Goal: Feedback & Contribution: Leave review/rating

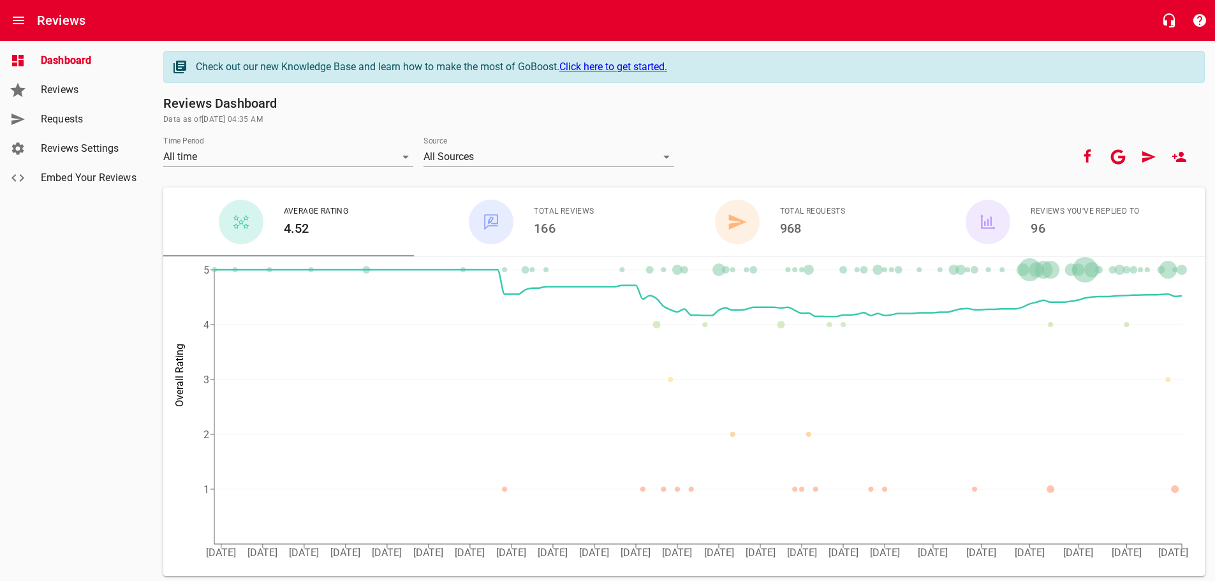
click at [86, 121] on span "Requests" at bounding box center [89, 119] width 97 height 15
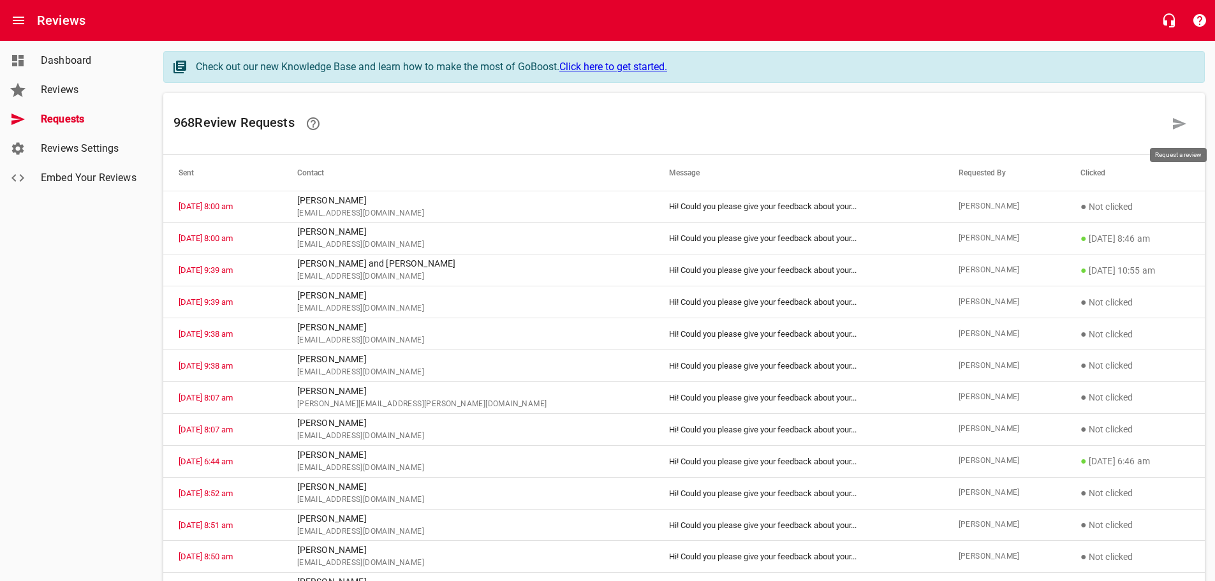
click at [1184, 125] on icon at bounding box center [1179, 123] width 15 height 15
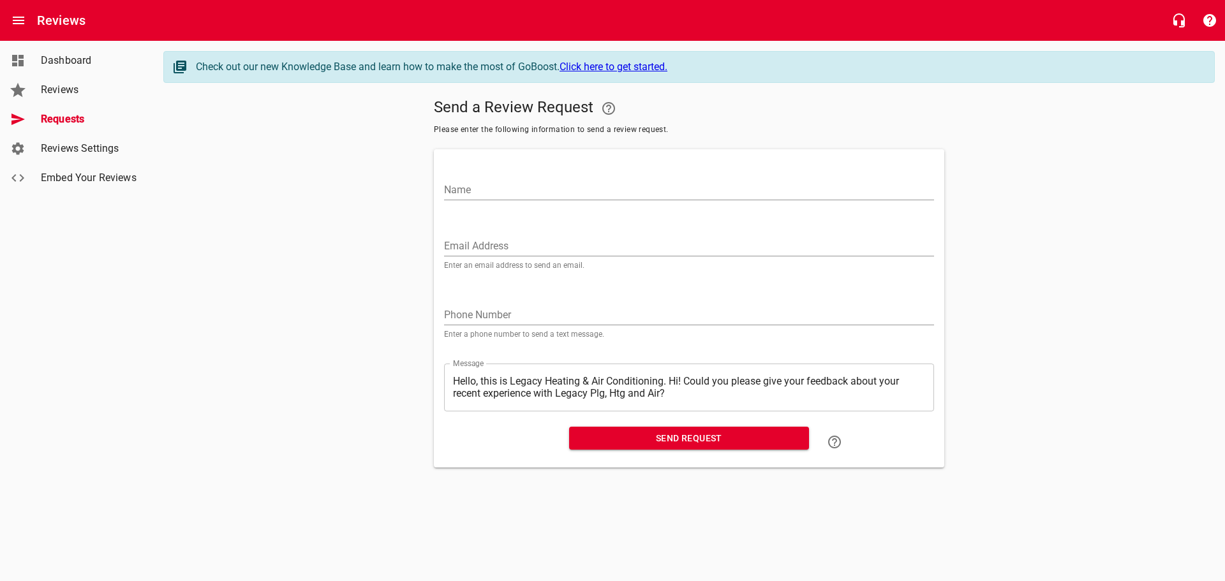
click at [460, 188] on input "Name" at bounding box center [689, 190] width 490 height 20
type input "[PERSON_NAME]"
paste input "[EMAIL_ADDRESS][DOMAIN_NAME]"
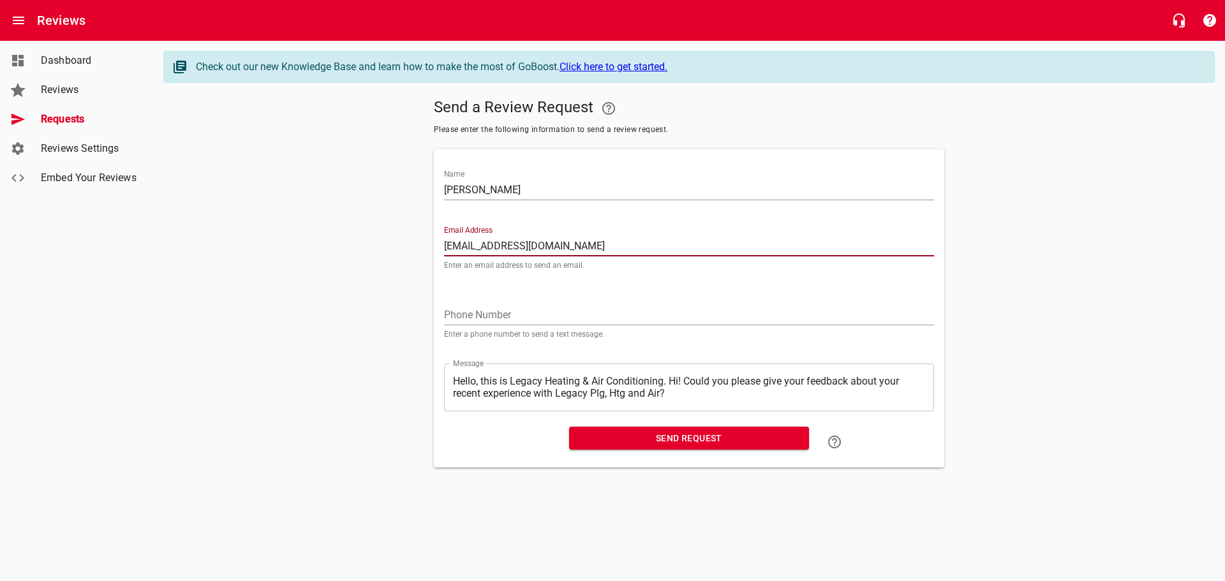
type input "[EMAIL_ADDRESS][DOMAIN_NAME]"
click at [670, 383] on textarea "Hello, this is Legacy Heating & Air Conditioning. Hi! Could you please give you…" at bounding box center [689, 387] width 472 height 24
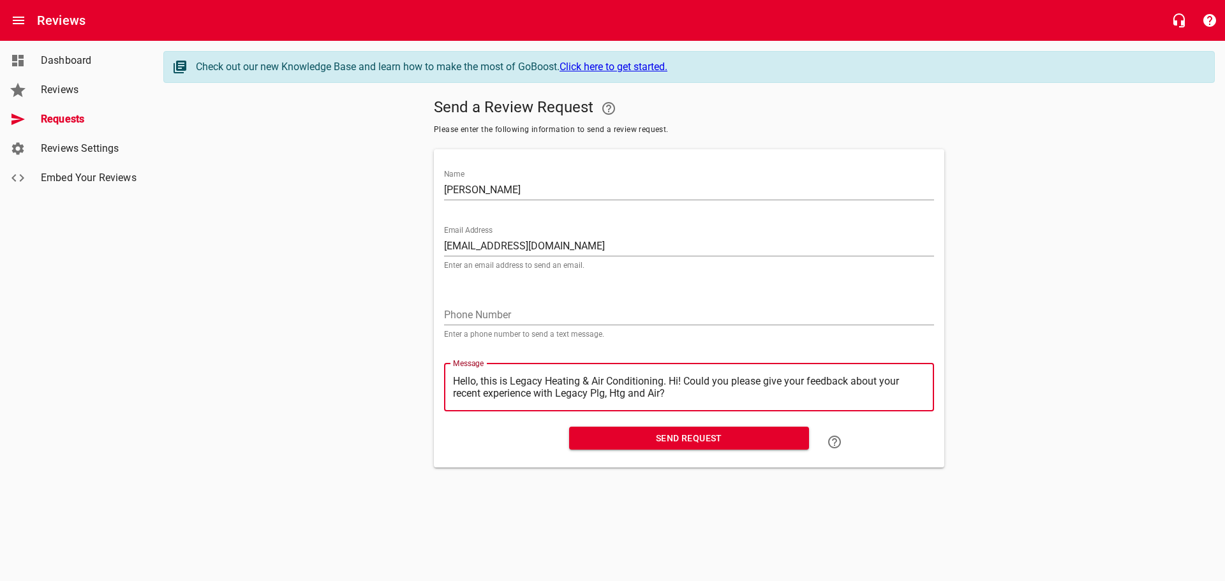
type textarea "Hello, this is Legacy Heating & Air Conditioning.Hi! Could you please give your…"
type textarea "Hello, this is Legacy Heating & Air ConditioningHi! Could you please give your …"
type textarea "Hello, this is Legacy Heating & Air ConditioninHi! Could you please give your f…"
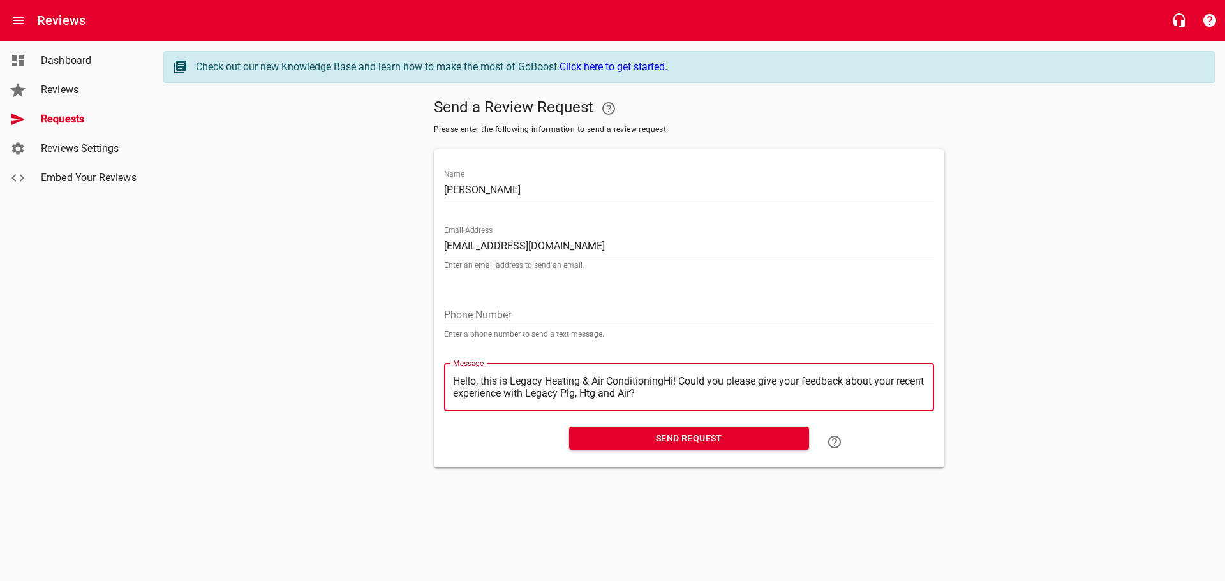
type textarea "Hello, this is Legacy Heating & Air ConditioninHi! Could you please give your f…"
type textarea "Hello, this is Legacy Heating & Air ConditioniHi! Could you please give your fe…"
type textarea "Hello, this is Legacy Heating & Air ConditionHi! Could you please give your fee…"
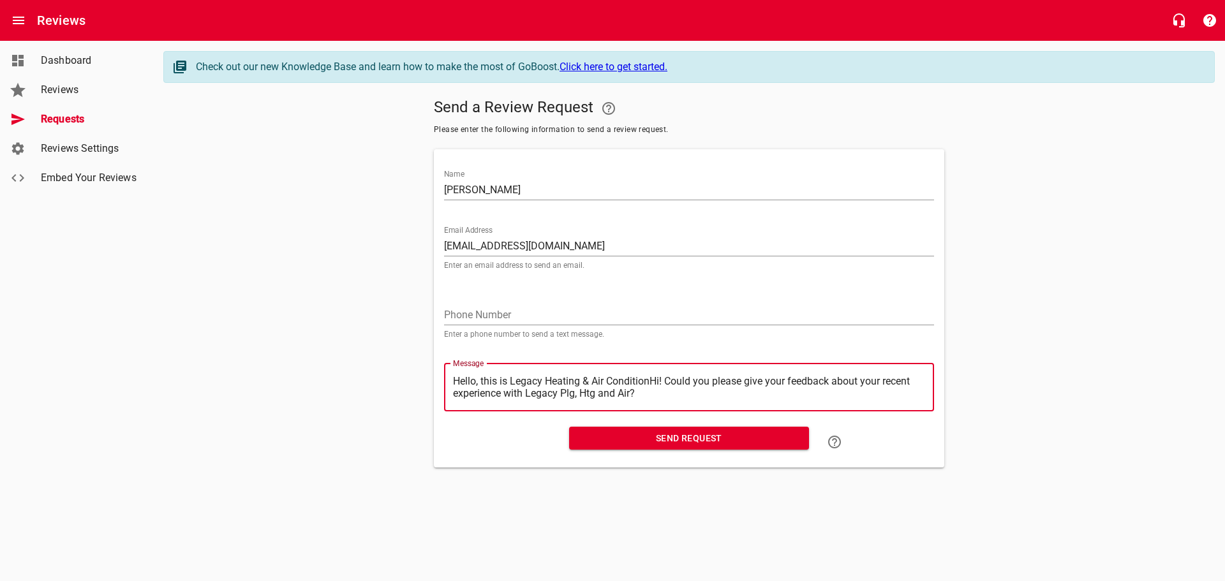
type textarea "Hello, this is Legacy Heating & Air ConditioHi! Could you please give your feed…"
type textarea "Hello, this is Legacy Heating & Air ConditiHi! Could you please give your feedb…"
type textarea "Hello, this is Legacy Heating & Air ConditHi! Could you please give your feedba…"
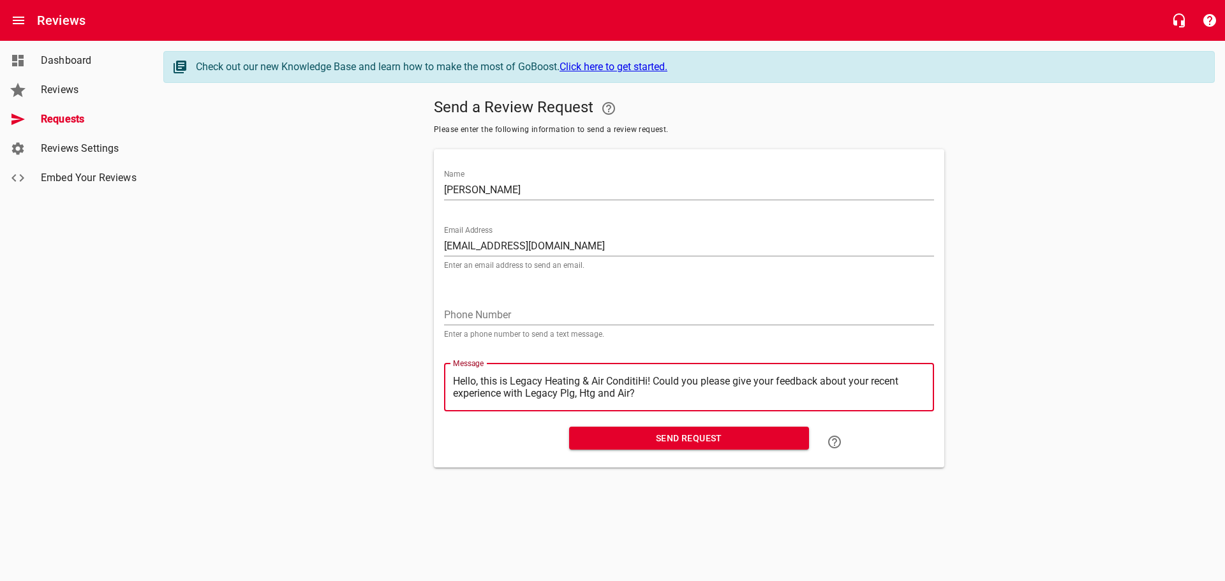
type textarea "Hello, this is Legacy Heating & Air ConditHi! Could you please give your feedba…"
type textarea "Hello, this is Legacy Heating & Air CondiHi! Could you please give your feedbac…"
type textarea "Hello, this is Legacy Heating & Air CondHi! Could you please give your feedback…"
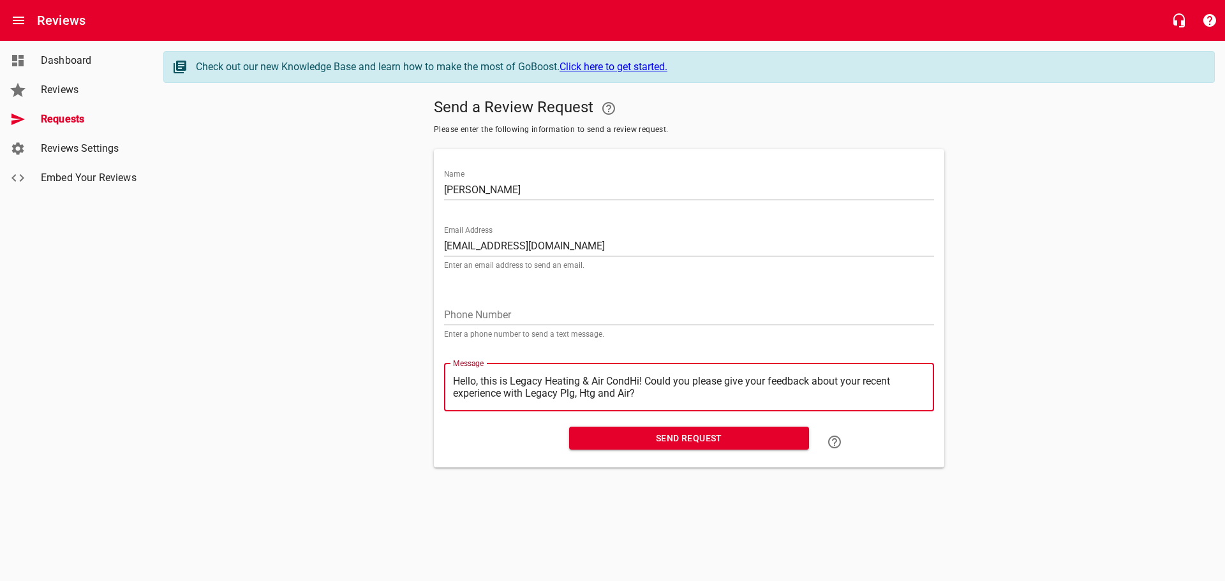
type textarea "Hello, this is Legacy Heating & Air ConHi! Could you please give your feedback …"
type textarea "Hello, this is Legacy Heating & Air CoHi! Could you please give your feedback a…"
type textarea "Hello, this is Legacy Heating & Air CHi! Could you please give your feedback ab…"
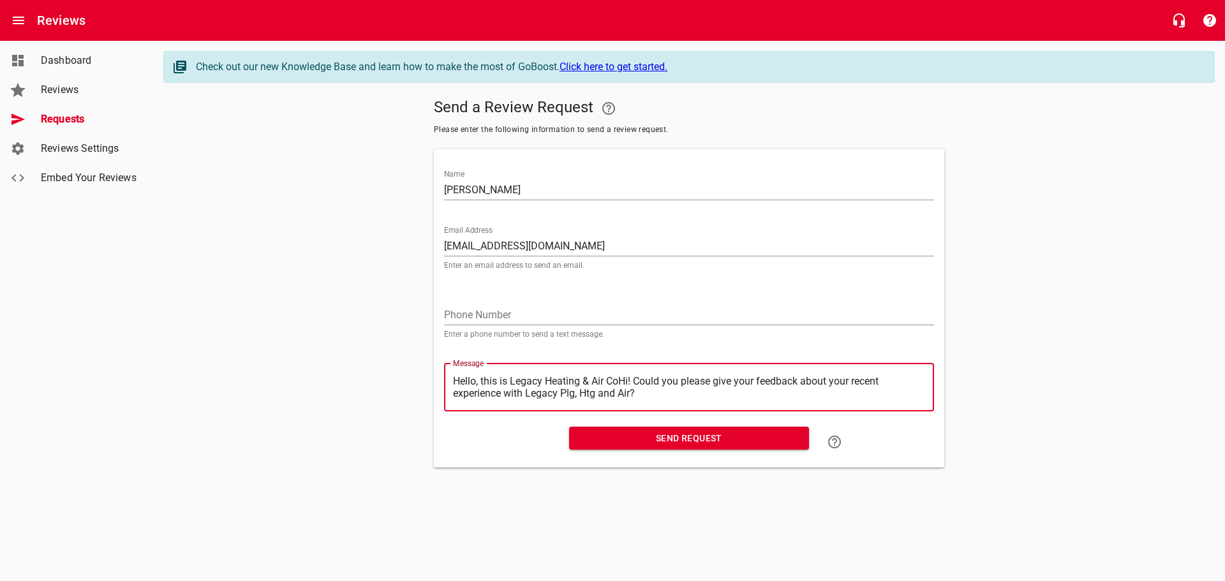
type textarea "Hello, this is Legacy Heating & Air CHi! Could you please give your feedback ab…"
type textarea "Hello, this is Legacy Heating & Air Hi! Could you please give your feedback abo…"
type textarea "Hello, this is Legacy Heating & AirHi! Could you please give your feedback abou…"
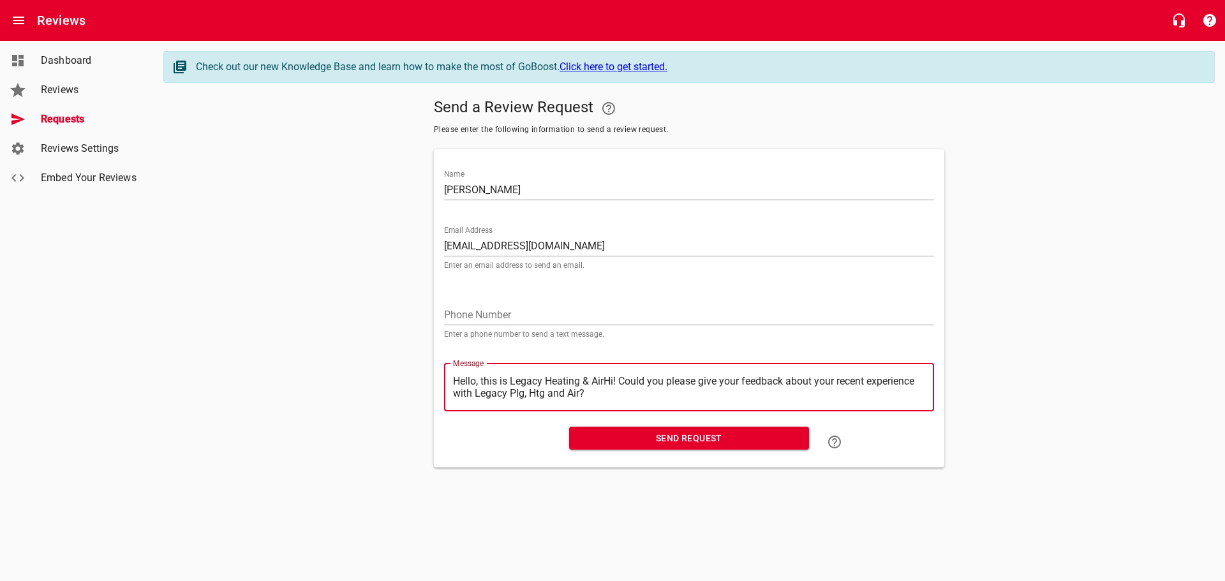
type textarea "Hello, this is Legacy Heating & AiHi! Could you please give your feedback about…"
type textarea "Hello, this is Legacy Heating & AHi! Could you please give your feedback about …"
type textarea "Hello, this is Legacy Heating & Hi! Could you please give your feedback about y…"
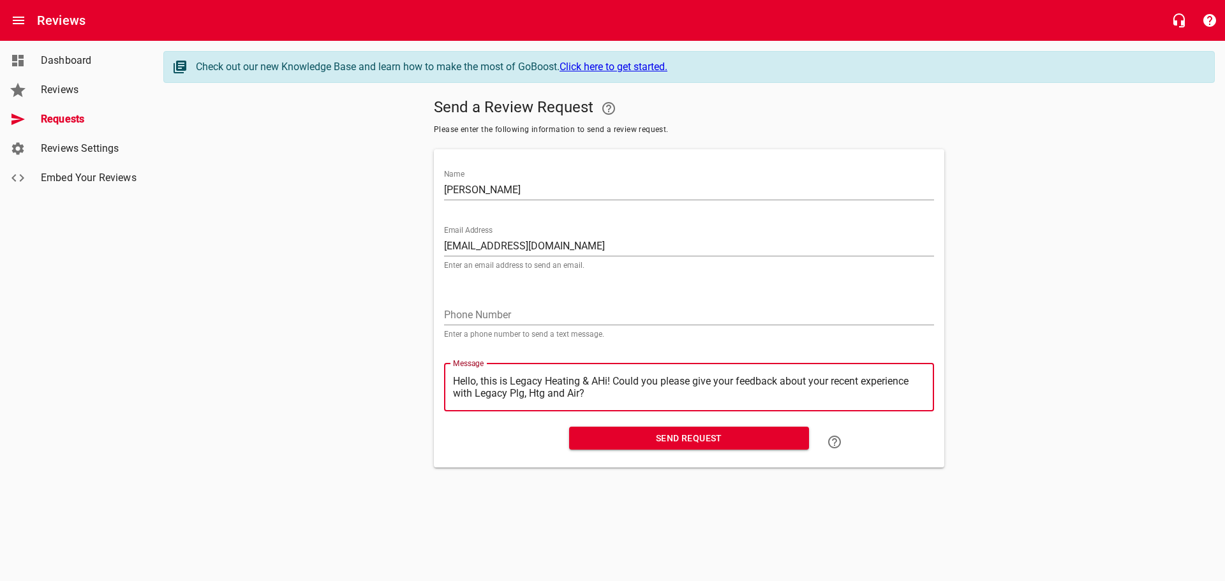
type textarea "Hello, this is Legacy Heating & Hi! Could you please give your feedback about y…"
type textarea "Hello, this is Legacy Heating &Hi! Could you please give your feedback about yo…"
type textarea "Hello, this is Legacy Heating Hi! Could you please give your feedback about you…"
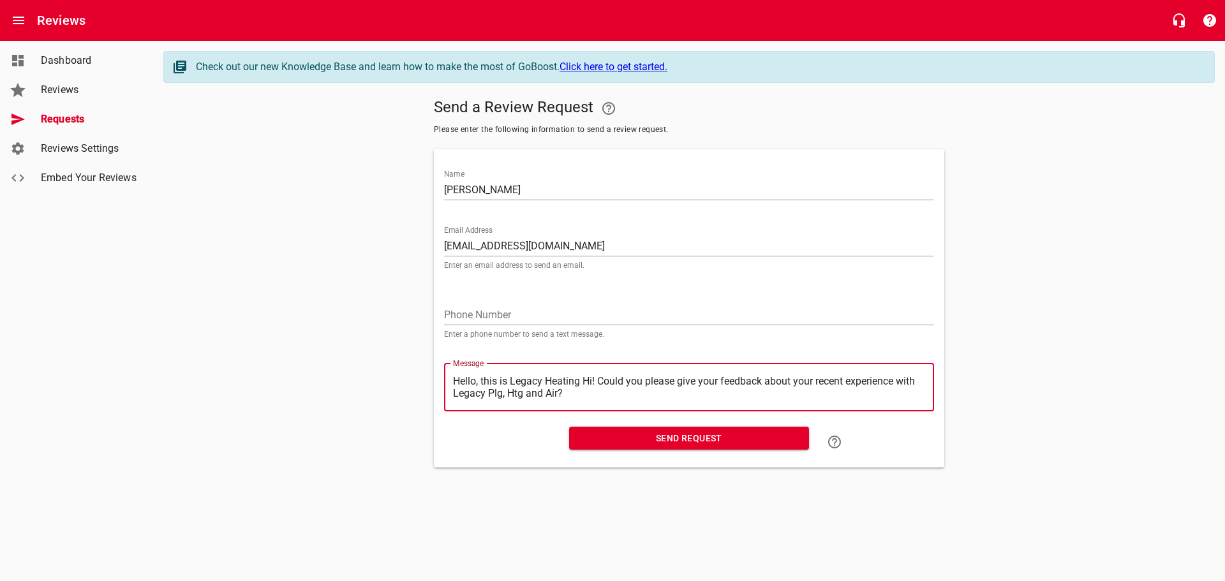
type textarea "Hello, this is Legacy HeatingHi! Could you please give your feedback about your…"
type textarea "Hello, this is Legacy HeatinHi! Could you please give your feedback about your …"
type textarea "Hello, this is Legacy HeatiHi! Could you please give your feedback about your r…"
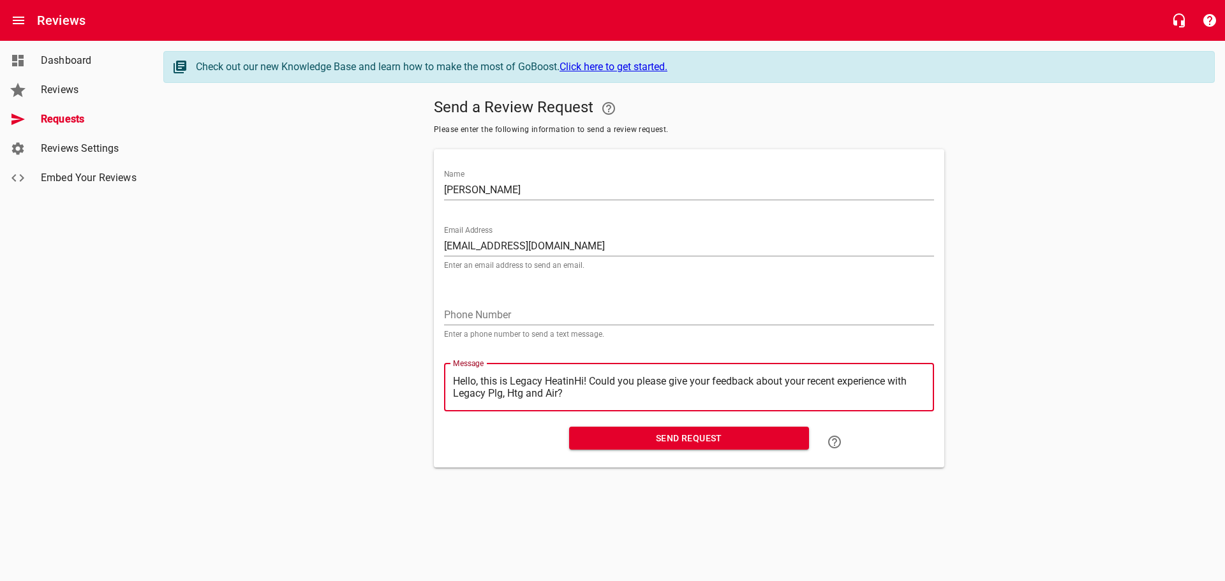
type textarea "Hello, this is Legacy HeatiHi! Could you please give your feedback about your r…"
type textarea "Hello, this is Legacy HeatHi! Could you please give your feedback about your re…"
type textarea "Hello, this is Legacy HeaHi! Could you please give your feedback about your rec…"
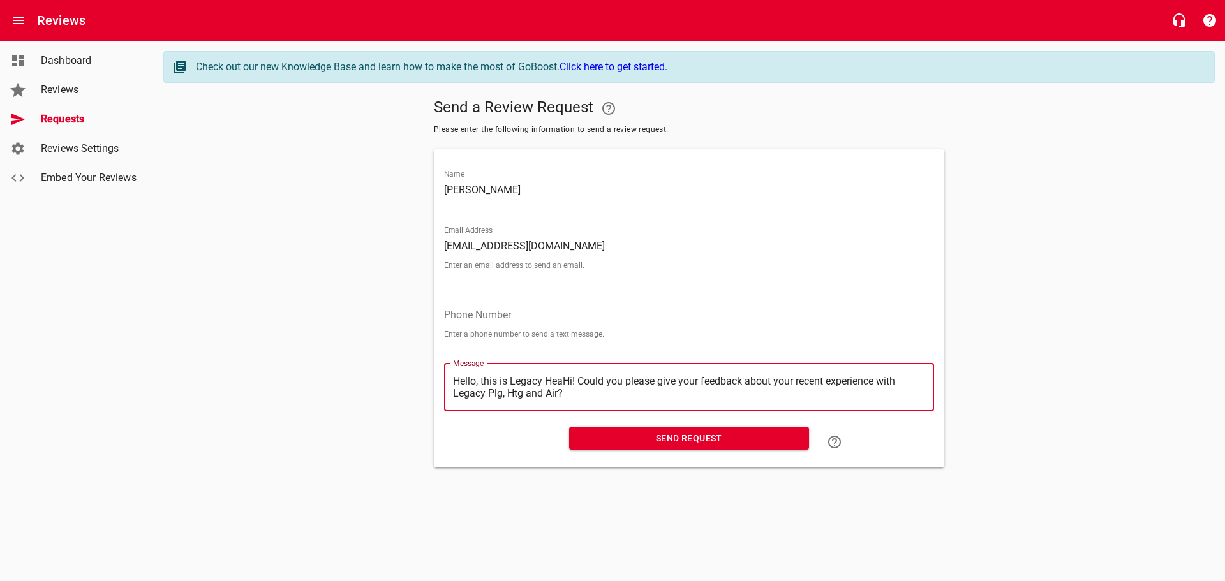
type textarea "Hello, this is Legacy HeHi! Could you please give your feedback about your rece…"
type textarea "Hello, this is Legacy HHi! Could you please give your feedback about your recen…"
type textarea "Hello, this is Legacy Hi! Could you please give your feedback about your recent…"
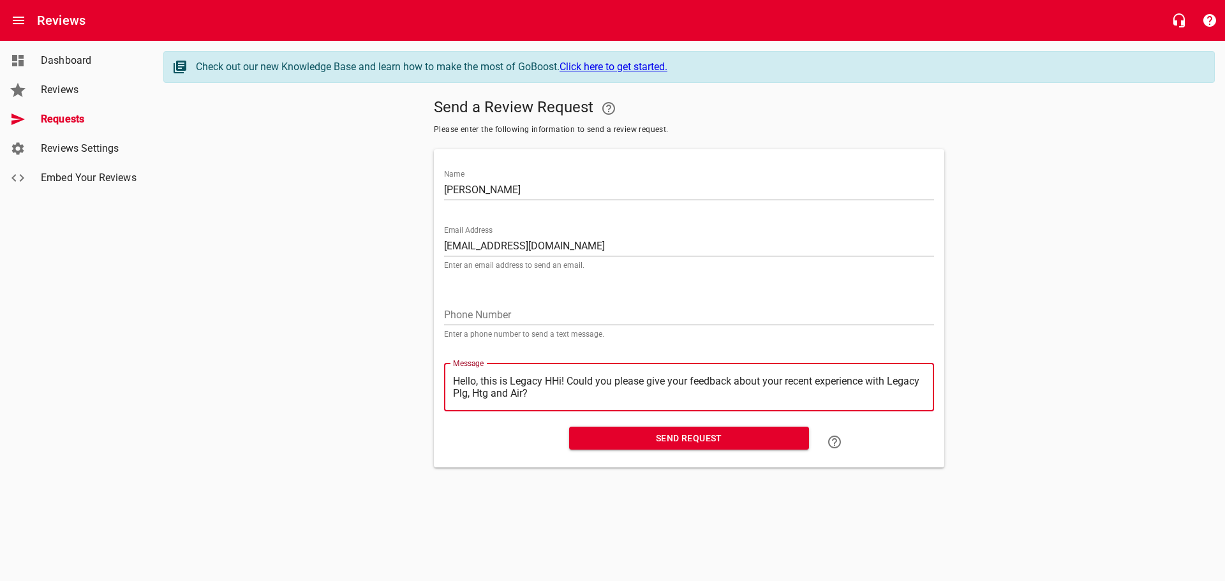
type textarea "Hello, this is Legacy Hi! Could you please give your feedback about your recent…"
type textarea "Hello, this is LegacyHi! Could you please give your feedback about your recent …"
type textarea "Hello, this is LegacHi! Could you please give your feedback about your recent e…"
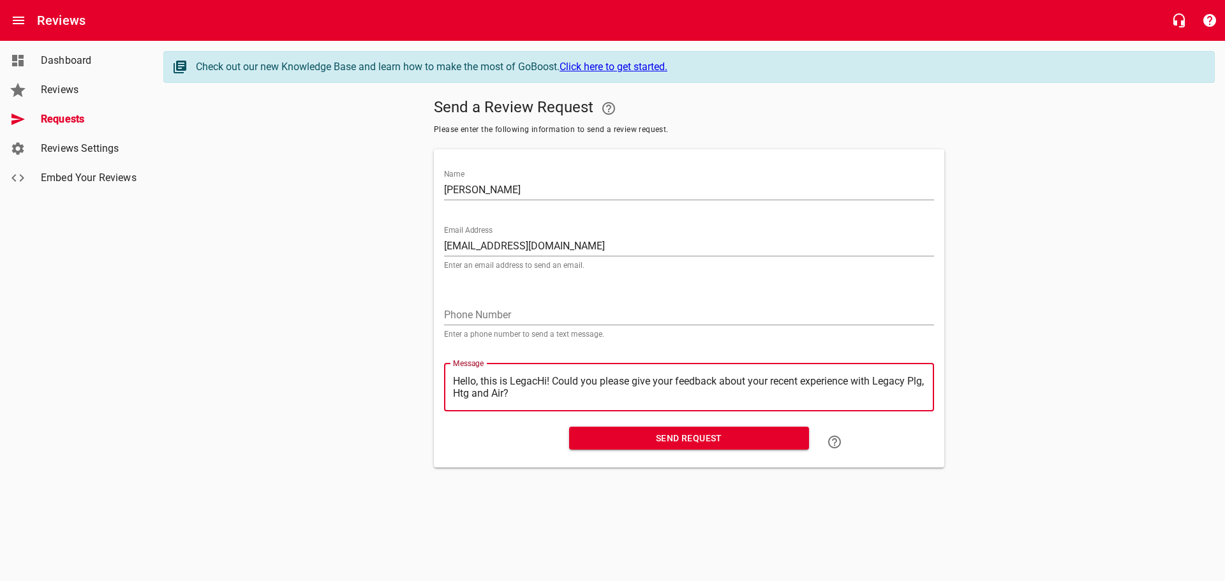
type textarea "Hello, this is LegaHi! Could you please give your feedback about your recent ex…"
type textarea "Hello, this is LegHi! Could you please give your feedback about your recent exp…"
type textarea "Hello, this is LeHi! Could you please give your feedback about your recent expe…"
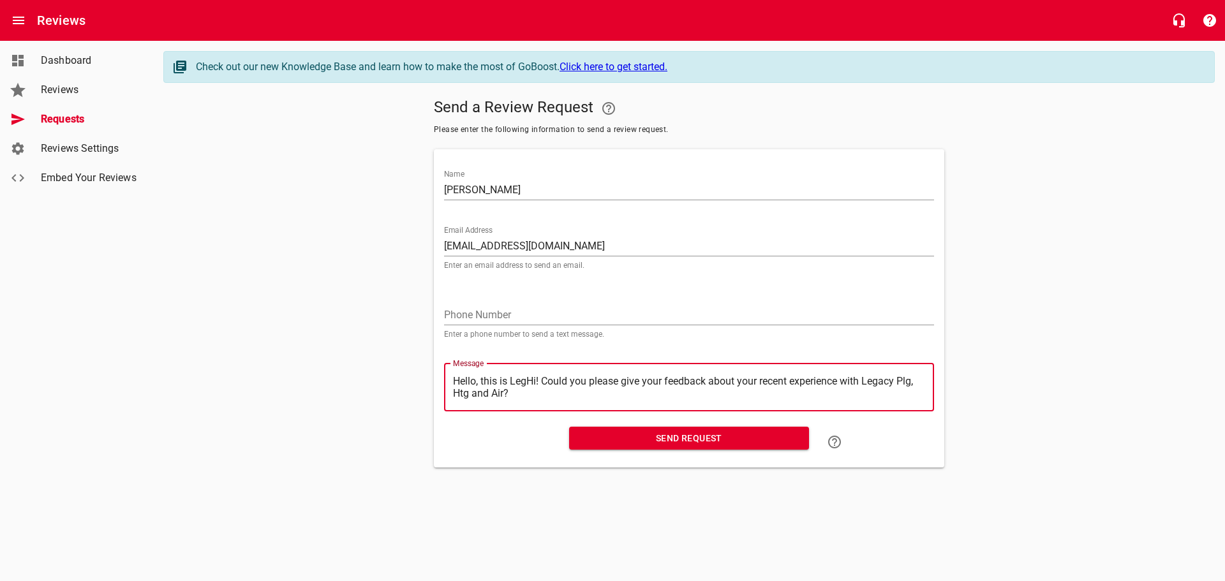
type textarea "Hello, this is LeHi! Could you please give your feedback about your recent expe…"
type textarea "Hello, this is LHi! Could you please give your feedback about your recent exper…"
type textarea "Hello, this is Hi! Could you please give your feedback about your recent experi…"
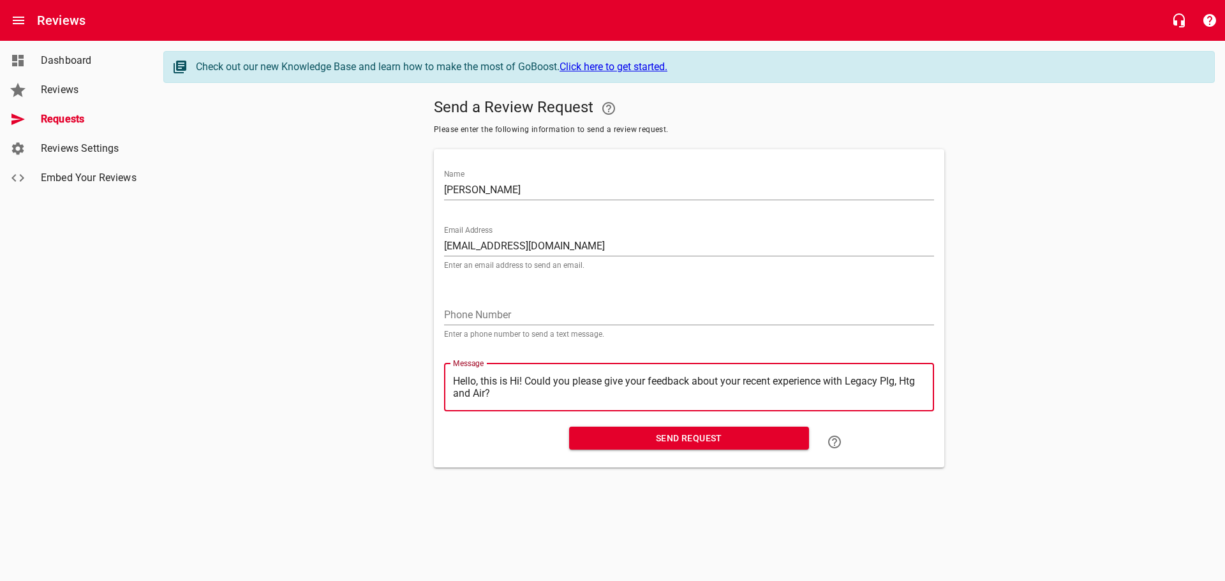
type textarea "Hello, this isHi! Could you please give your feedback about your recent experie…"
type textarea "Hello, this iHi! Could you please give your feedback about your recent experien…"
type textarea "Hello, this Hi! Could you please give your feedback about your recent experienc…"
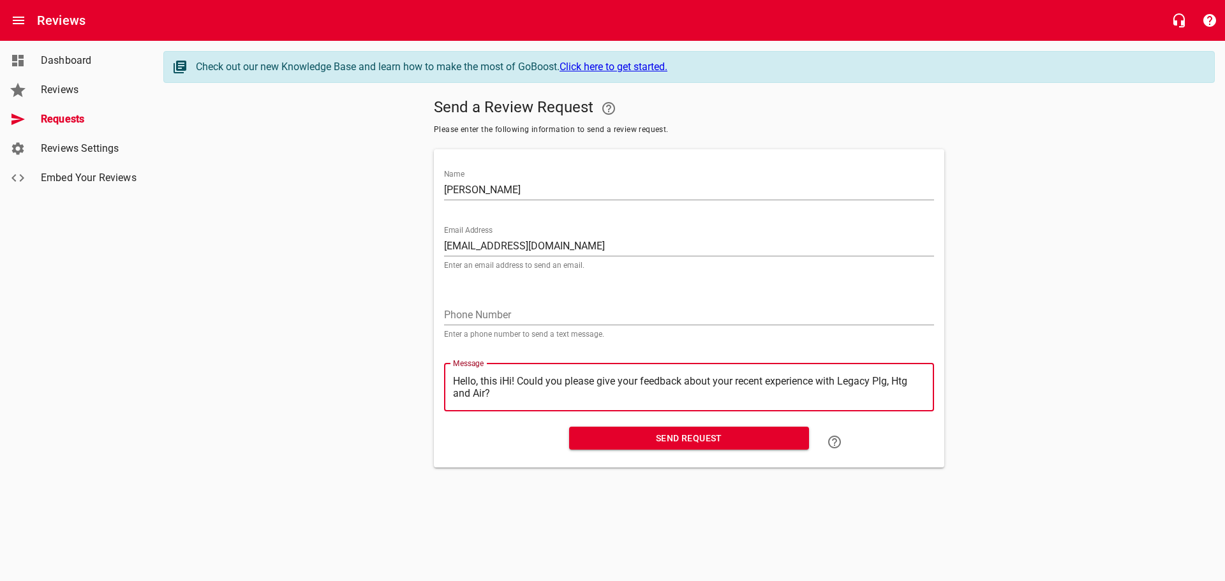
type textarea "Hello, this Hi! Could you please give your feedback about your recent experienc…"
type textarea "Hello, thisHi! Could you please give your feedback about your recent experience…"
type textarea "Hello, thiHi! Could you please give your feedback about your recent experience …"
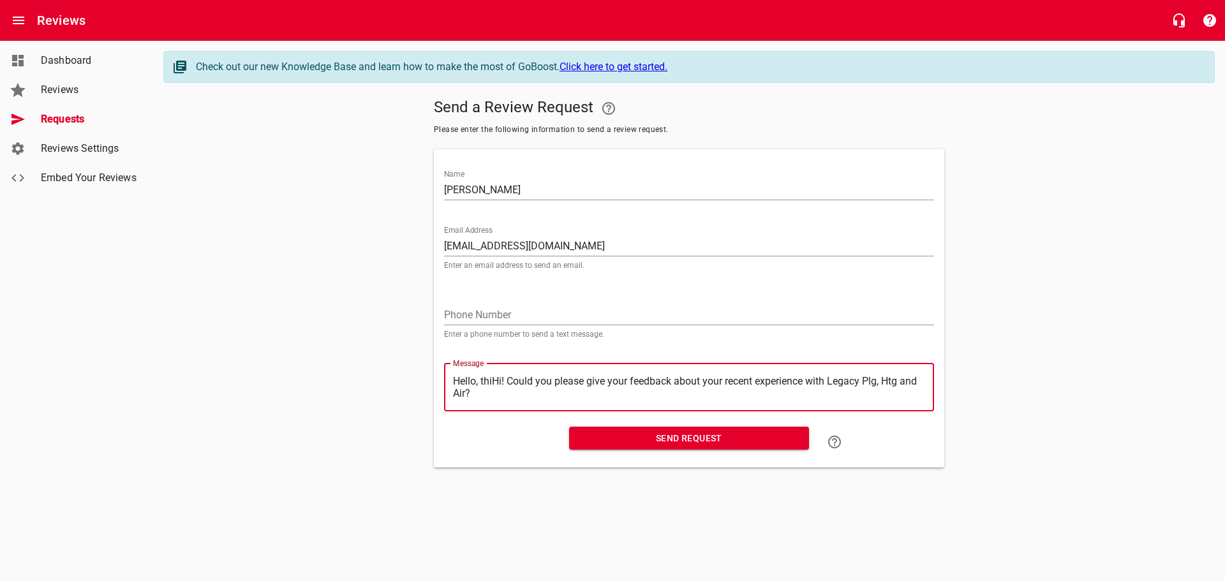
type textarea "Hello, thHi! Could you please give your feedback about your recent experience w…"
type textarea "Hello, tHi! Could you please give your feedback about your recent experience wi…"
type textarea "Hello, Hi! Could you please give your feedback about your recent experience wit…"
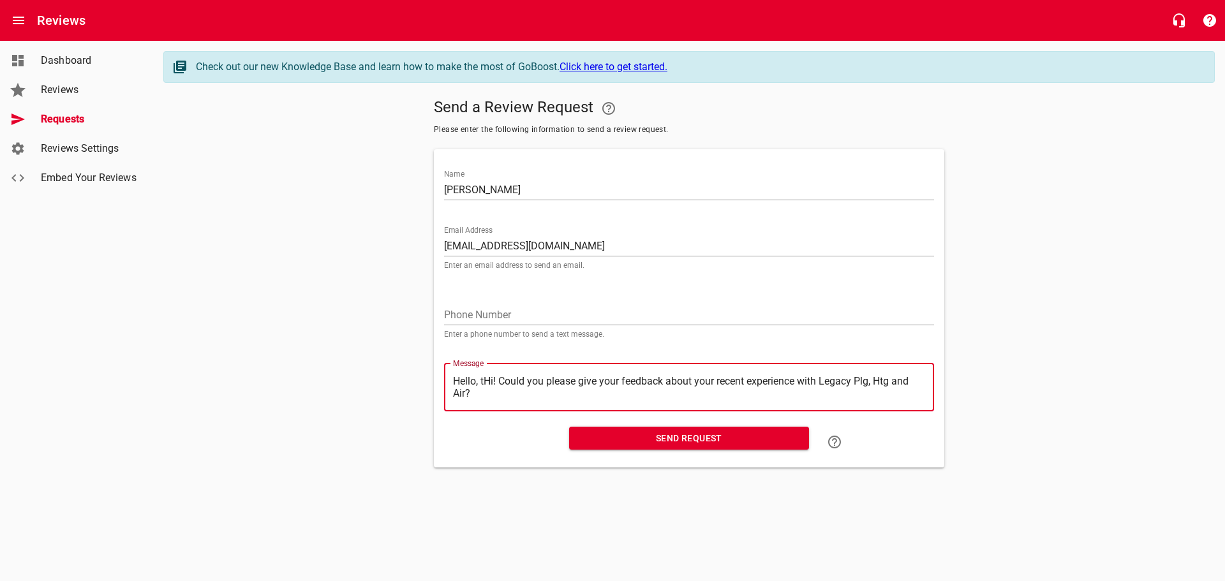
type textarea "Hello, Hi! Could you please give your feedback about your recent experience wit…"
type textarea "Hello,Hi! Could you please give your feedback about your recent experience with…"
type textarea "HelloHi! Could you please give your feedback about your recent experience with …"
type textarea "HellHi! Could you please give your feedback about your recent experience with L…"
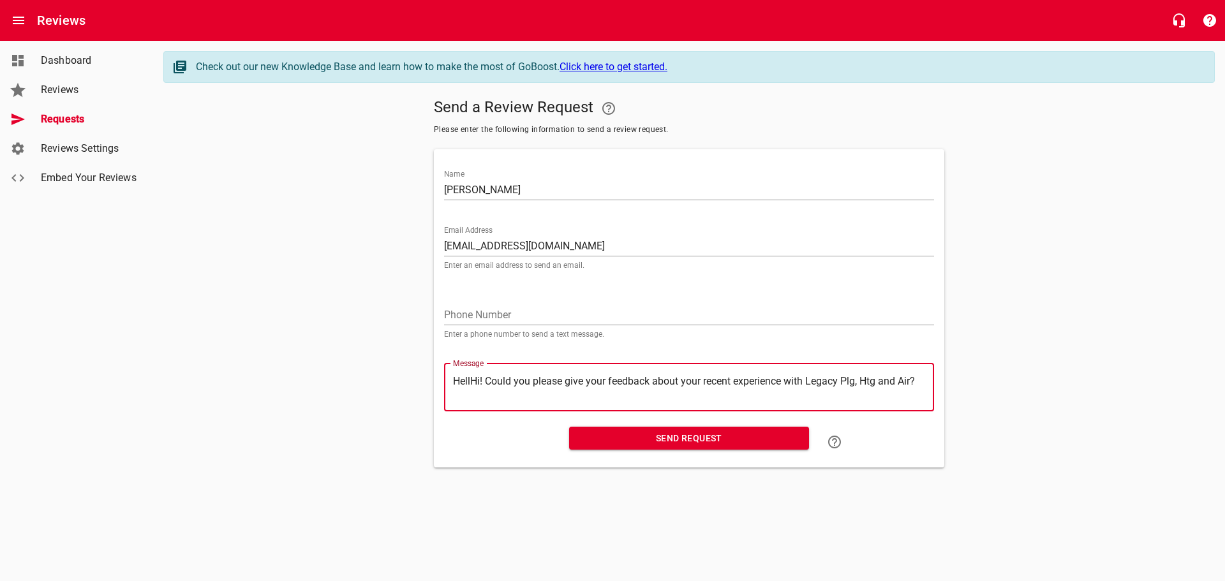
type textarea "HelHi! Could you please give your feedback about your recent experience with Le…"
type textarea "HeHi! Could you please give your feedback about your recent experience with Leg…"
type textarea "HHi! Could you please give your feedback about your recent experience with Lega…"
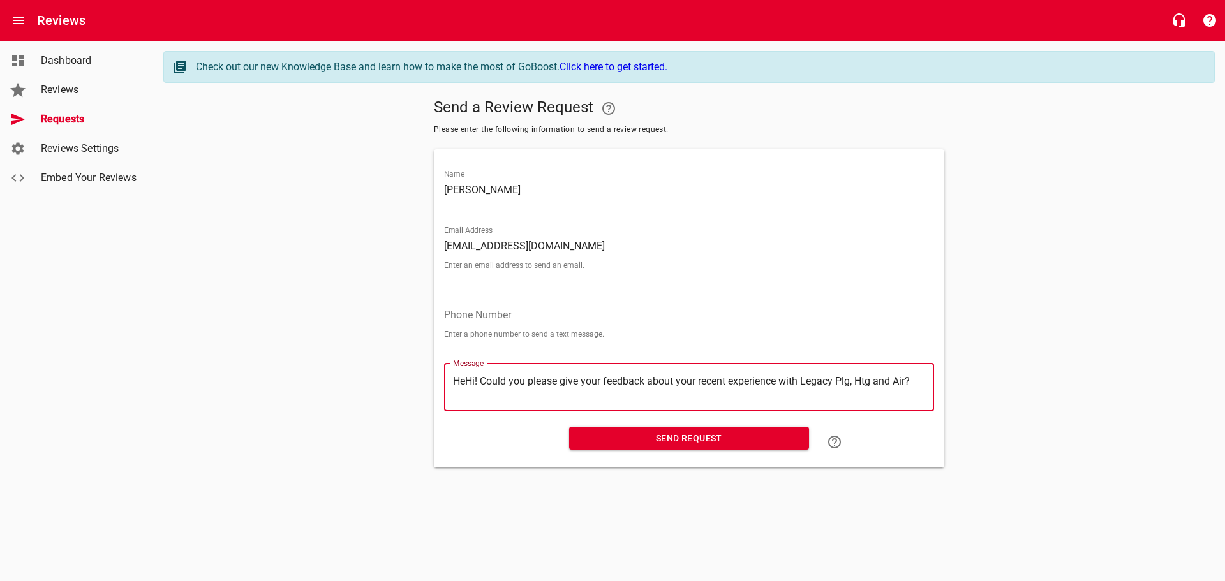
type textarea "HHi! Could you please give your feedback about your recent experience with Lega…"
type textarea "Hi! Could you please give your feedback about your recent experience with Legac…"
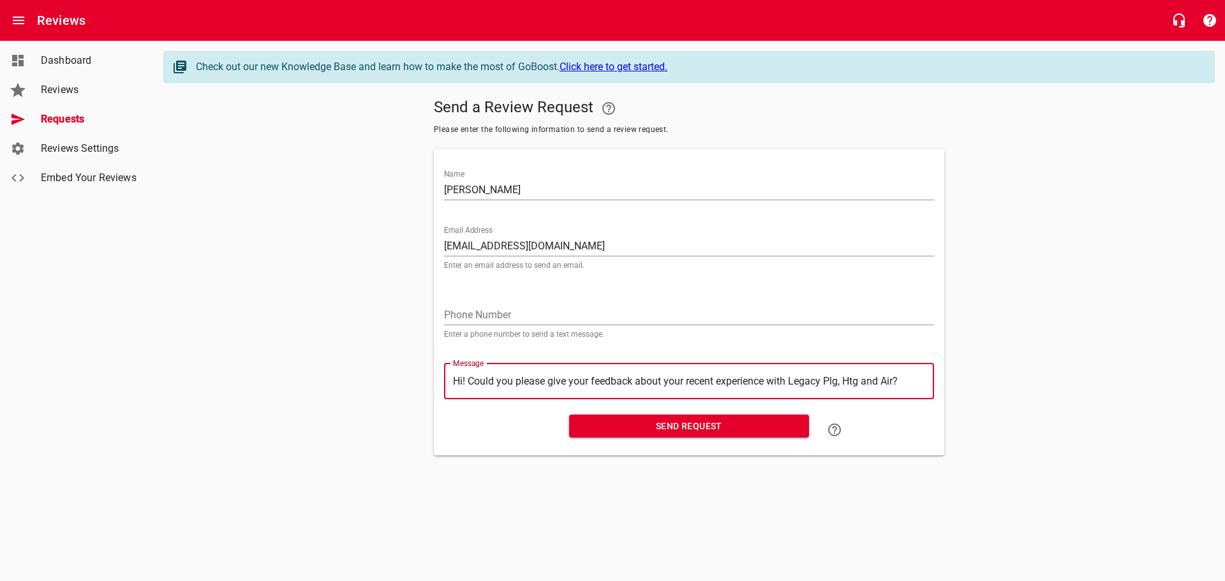
type textarea "Hi! Could you please give your feedback about your recent experience with Legac…"
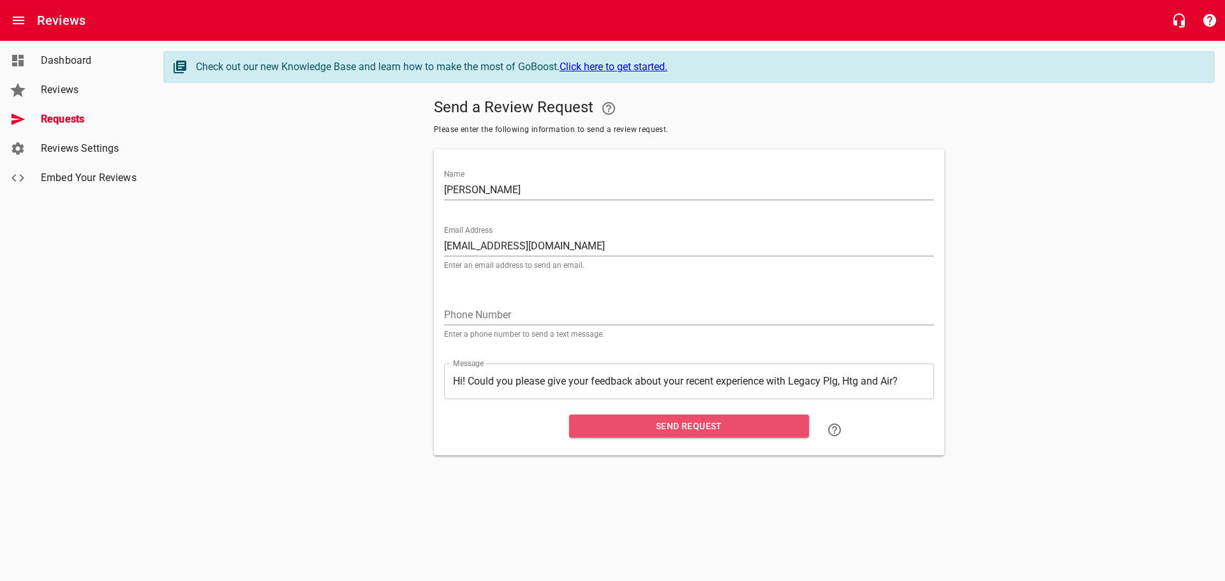
click at [652, 424] on span "Send Request" at bounding box center [688, 426] width 219 height 16
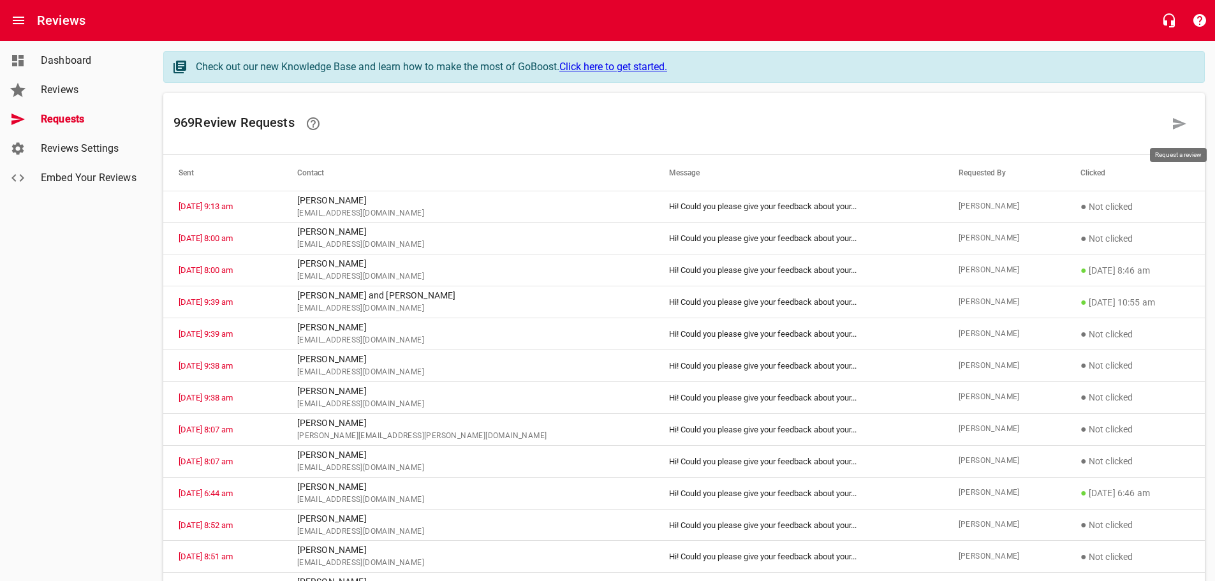
click at [1168, 119] on link at bounding box center [1179, 123] width 31 height 31
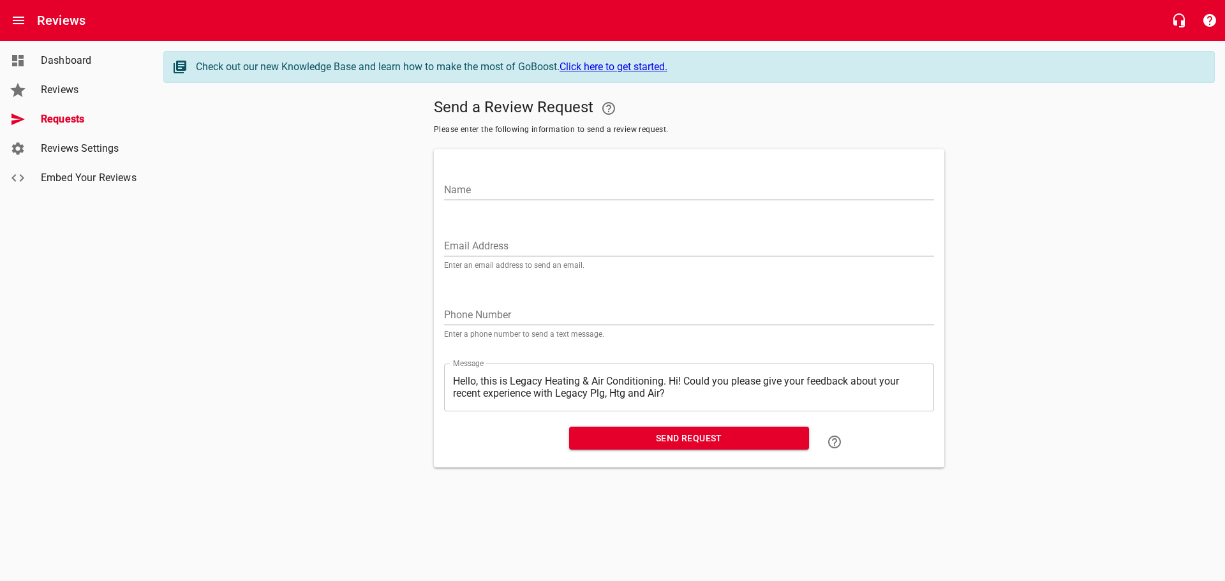
click at [458, 181] on input "Name" at bounding box center [689, 190] width 490 height 20
type input "[PERSON_NAME]"
paste input "[EMAIL_ADDRESS][DOMAIN_NAME]"
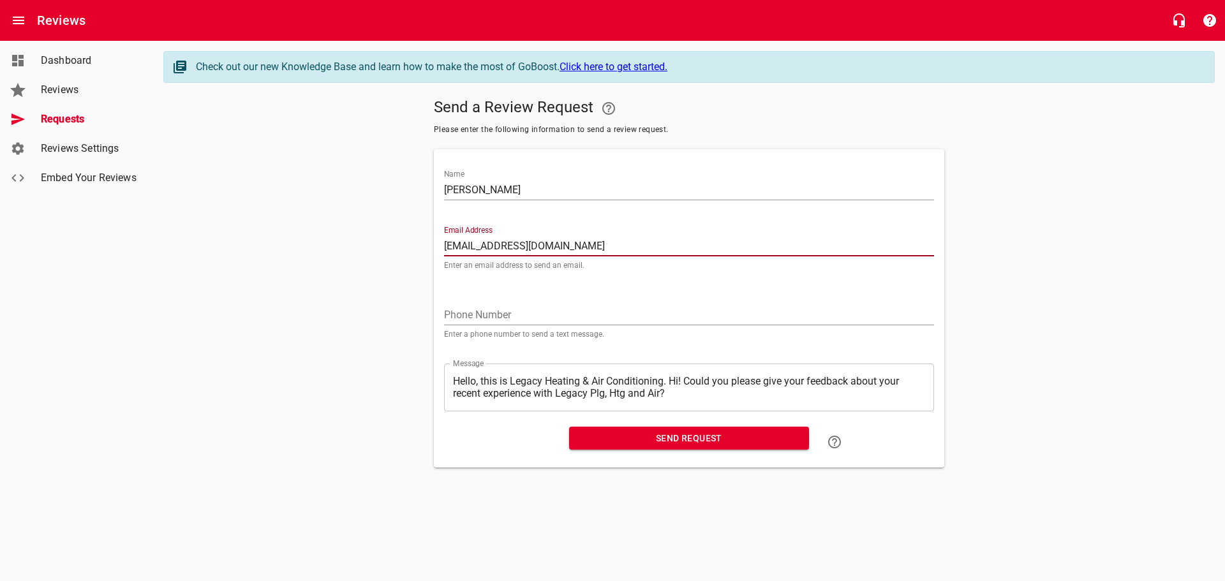
type input "[EMAIL_ADDRESS][DOMAIN_NAME]"
click at [670, 379] on textarea "Hello, this is Legacy Heating & Air Conditioning. Hi! Could you please give you…" at bounding box center [689, 387] width 472 height 24
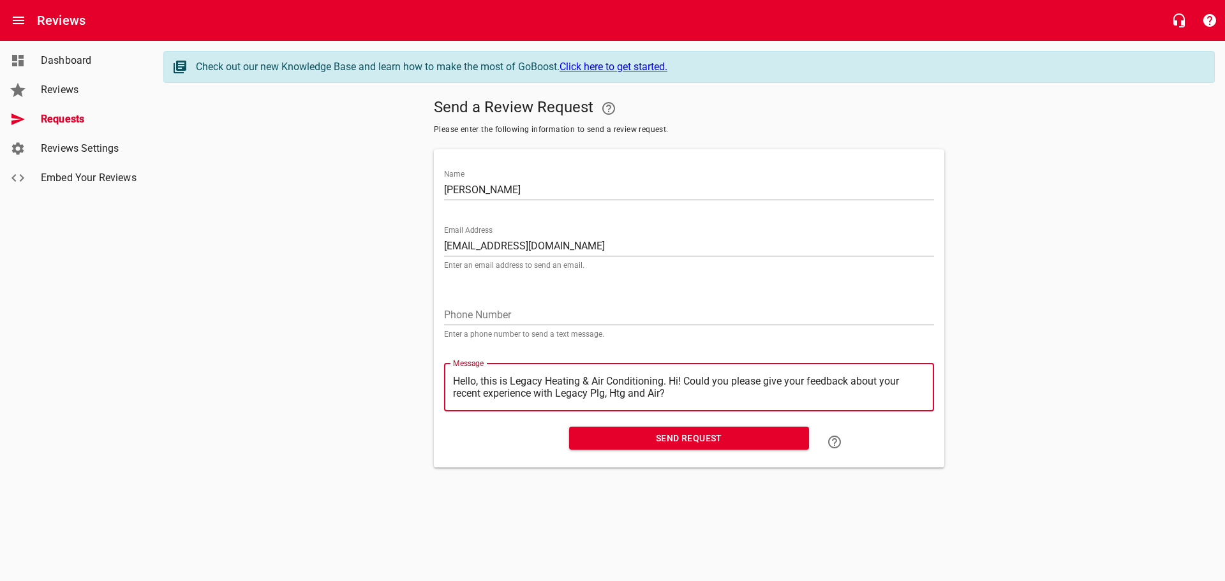
type textarea "Hello, this is Legacy Heating & Air Conditioning.Hi! Could you please give your…"
type textarea "Hello, this is Legacy Heating & Air ConditioningHi! Could you please give your …"
type textarea "Hello, this is Legacy Heating & Air ConditioninHi! Could you please give your f…"
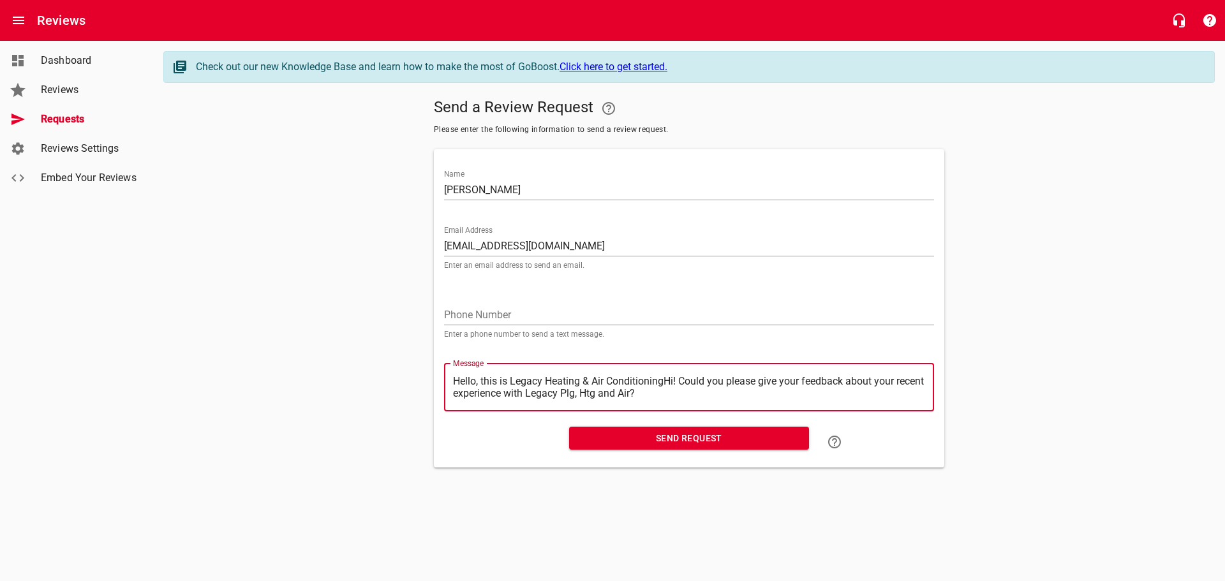
type textarea "Hello, this is Legacy Heating & Air ConditioninHi! Could you please give your f…"
type textarea "Hello, this is Legacy Heating & Air ConditioniHi! Could you please give your fe…"
type textarea "Hello, this is Legacy Heating & Air ConditionHi! Could you please give your fee…"
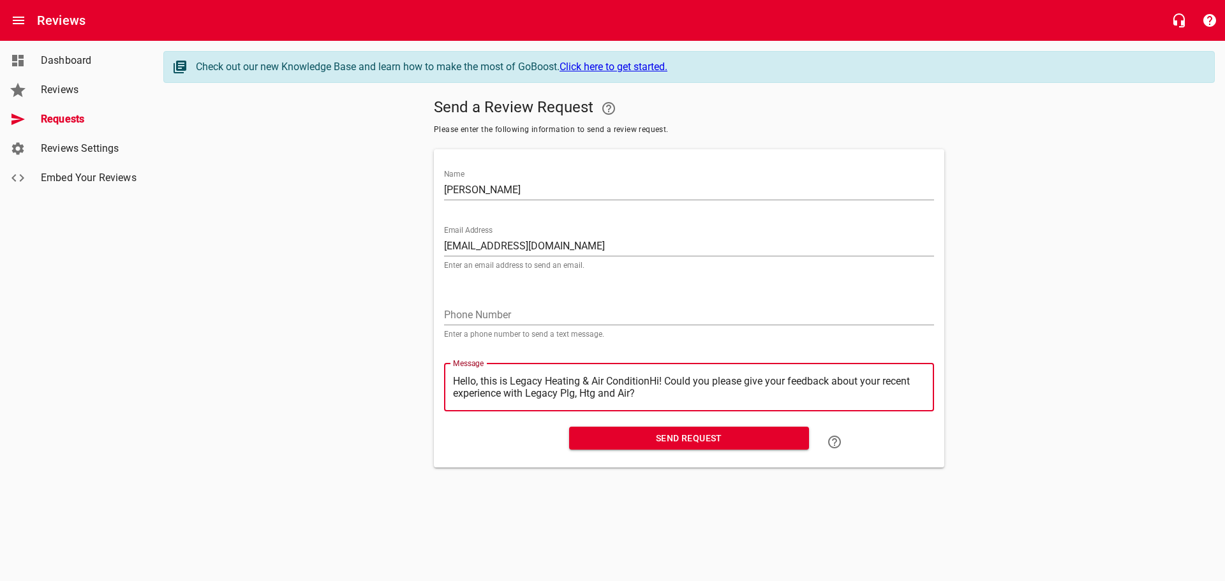
type textarea "Hello, this is Legacy Heating & Air ConditioHi! Could you please give your feed…"
type textarea "Hello, this is Legacy Heating & Air ConditiHi! Could you please give your feedb…"
type textarea "Hello, this is Legacy Heating & Air ConditHi! Could you please give your feedba…"
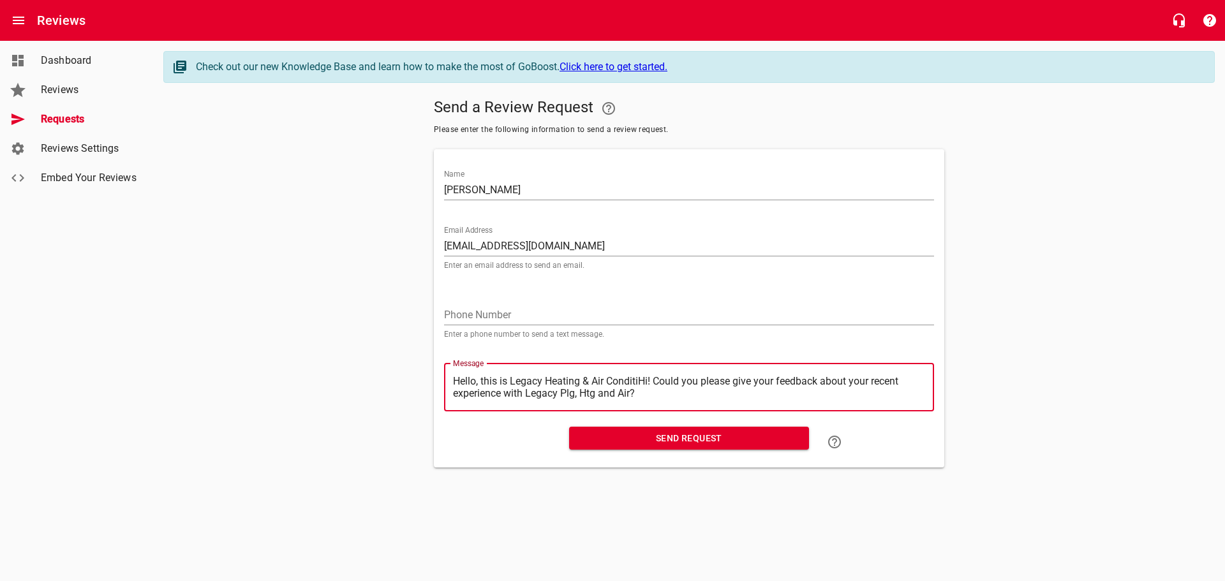
type textarea "Hello, this is Legacy Heating & Air ConditHi! Could you please give your feedba…"
type textarea "Hello, this is Legacy Heating & Air CondiHi! Could you please give your feedbac…"
type textarea "Hello, this is Legacy Heating & Air CondHi! Could you please give your feedback…"
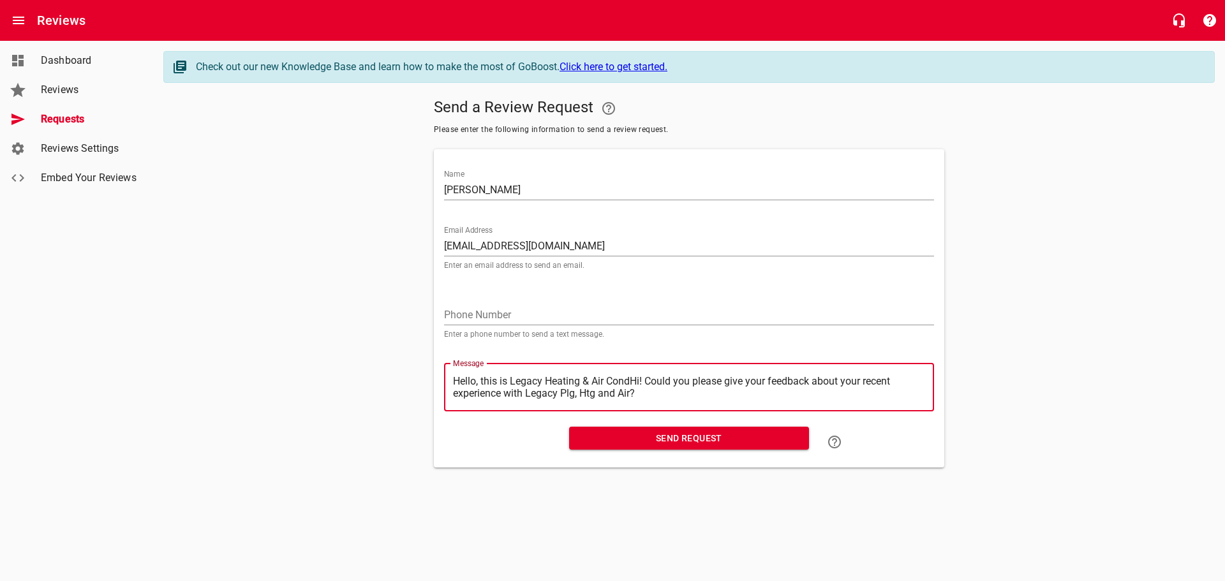
type textarea "Hello, this is Legacy Heating & Air ConHi! Could you please give your feedback …"
type textarea "Hello, this is Legacy Heating & Air CoHi! Could you please give your feedback a…"
type textarea "Hello, this is Legacy Heating & Air CHi! Could you please give your feedback ab…"
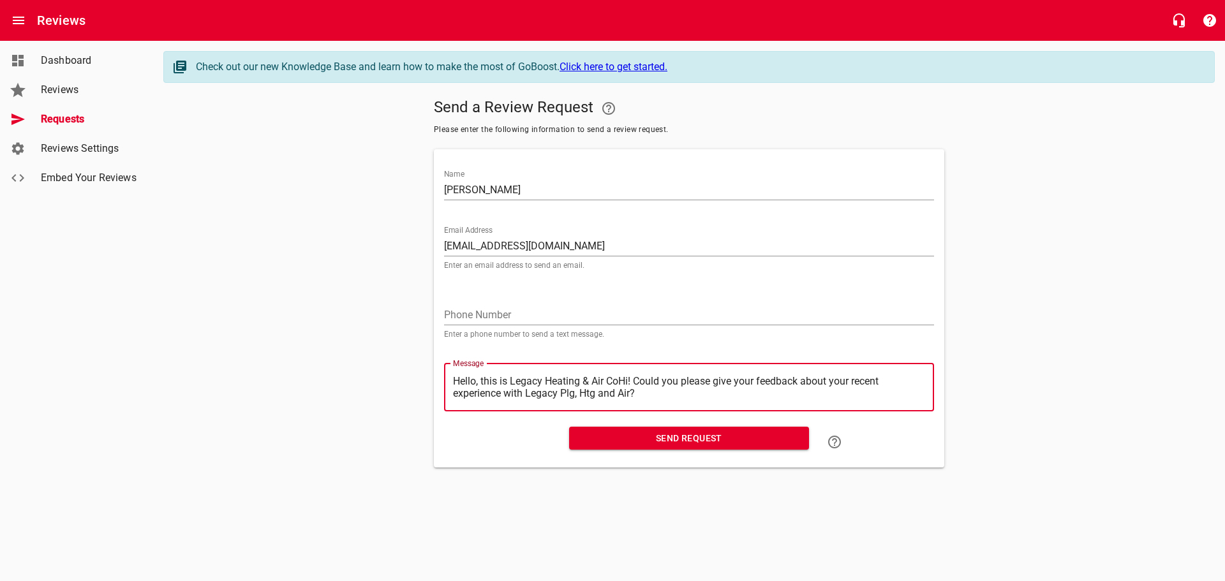
type textarea "Hello, this is Legacy Heating & Air CHi! Could you please give your feedback ab…"
type textarea "Hello, this is Legacy Heating & Air Hi! Could you please give your feedback abo…"
type textarea "Hello, this is Legacy Heating & AirHi! Could you please give your feedback abou…"
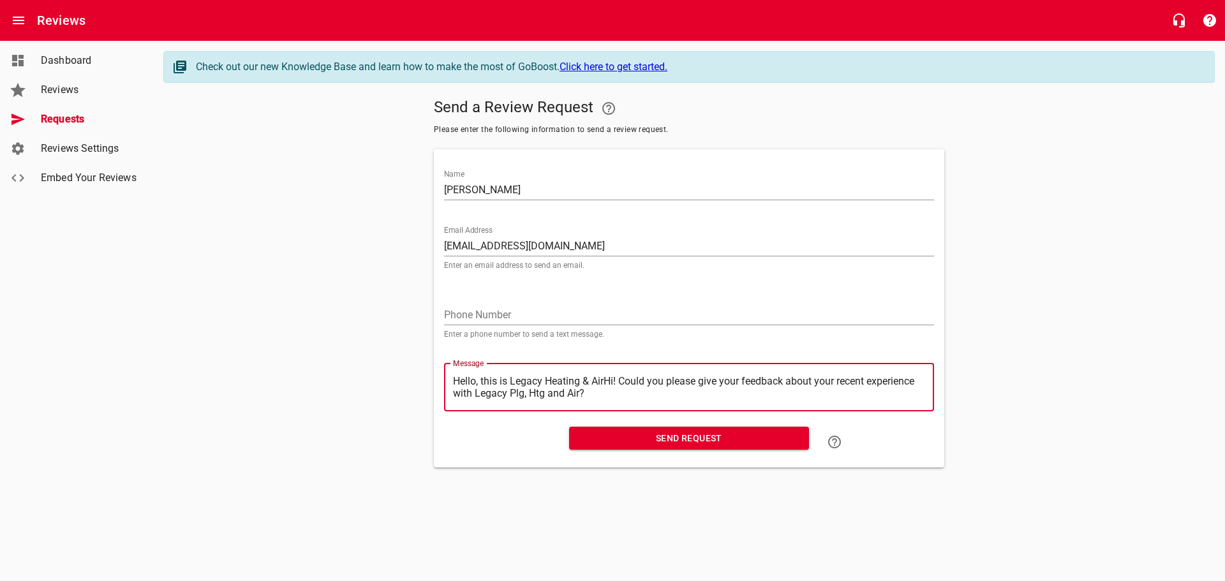
type textarea "Hello, this is Legacy Heating & AiHi! Could you please give your feedback about…"
type textarea "Hello, this is Legacy Heating & AHi! Could you please give your feedback about …"
type textarea "Hello, this is Legacy Heating & Hi! Could you please give your feedback about y…"
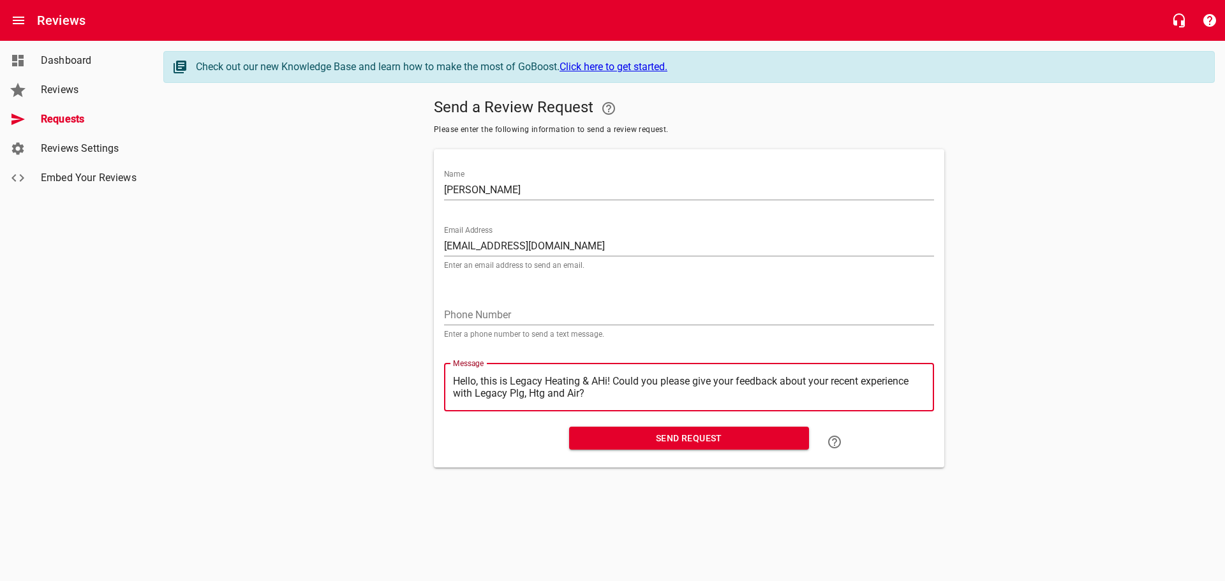
type textarea "Hello, this is Legacy Heating & Hi! Could you please give your feedback about y…"
type textarea "Hello, this is Legacy Heating &Hi! Could you please give your feedback about yo…"
type textarea "Hello, this is Legacy Heating Hi! Could you please give your feedback about you…"
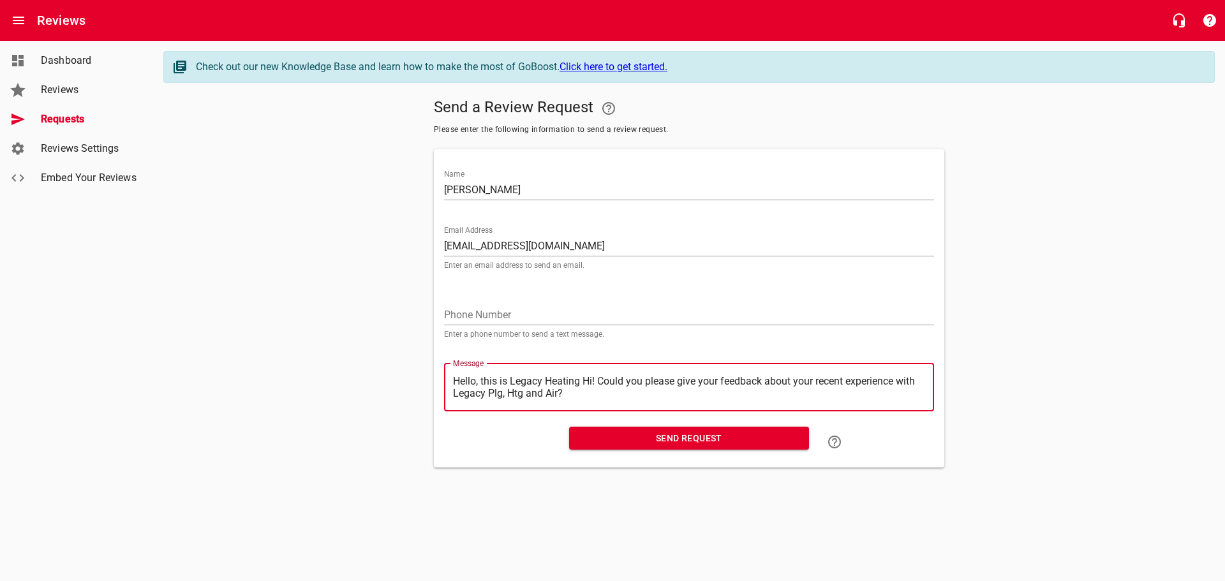
type textarea "Hello, this is Legacy HeatingHi! Could you please give your feedback about your…"
type textarea "Hello, this is Legacy HeatinHi! Could you please give your feedback about your …"
type textarea "Hello, this is Legacy HeatiHi! Could you please give your feedback about your r…"
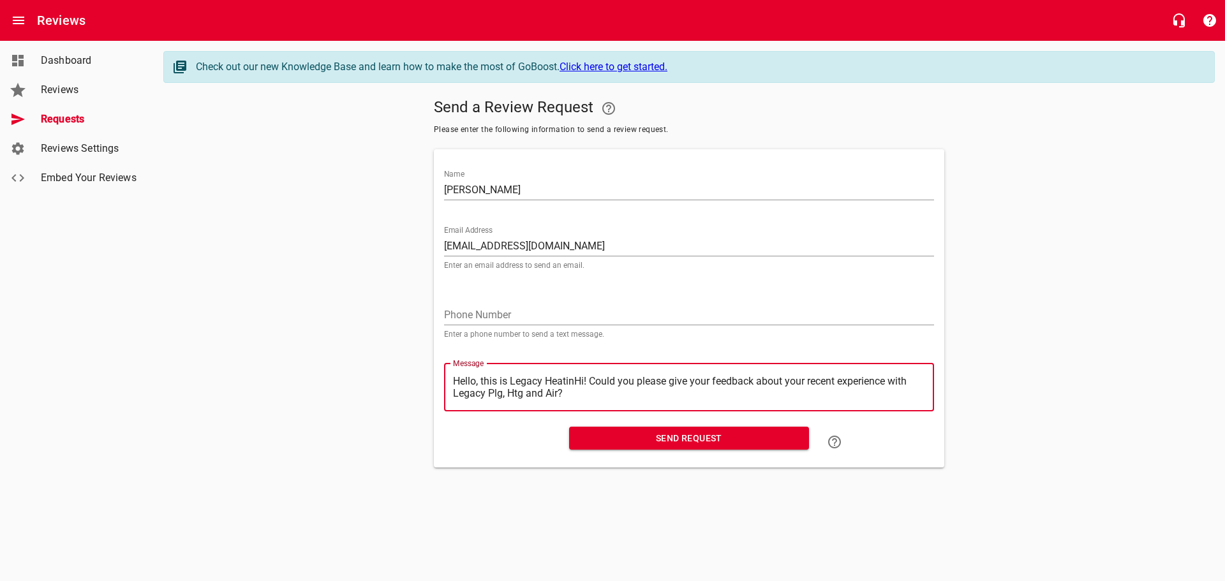
type textarea "Hello, this is Legacy HeatiHi! Could you please give your feedback about your r…"
type textarea "Hello, this is Legacy HeatHi! Could you please give your feedback about your re…"
type textarea "Hello, this is Legacy HeaHi! Could you please give your feedback about your rec…"
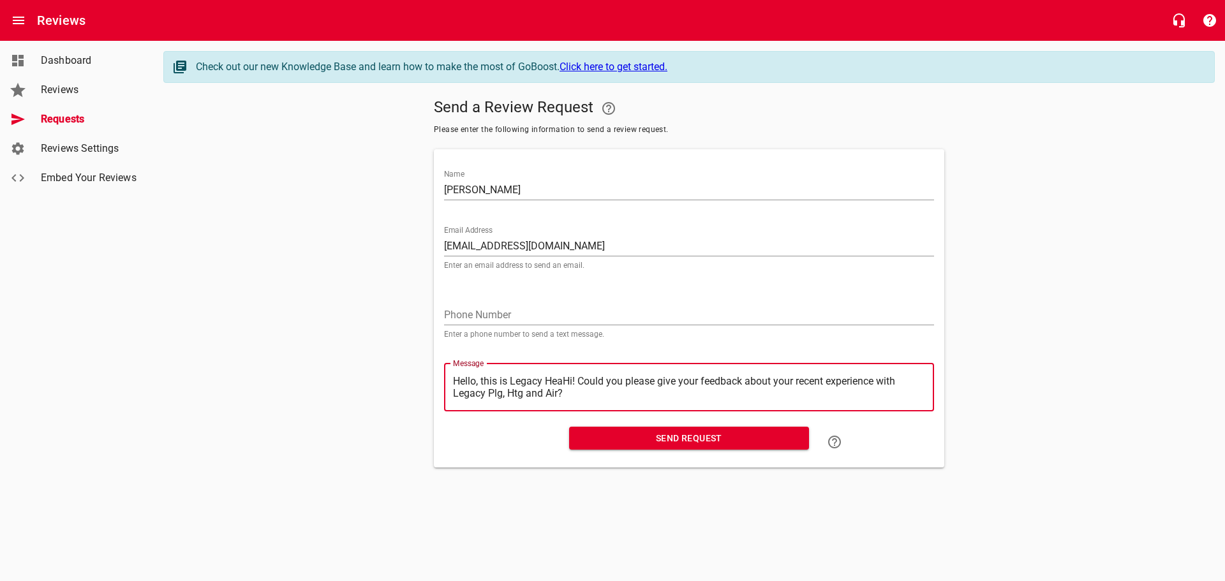
type textarea "Hello, this is Legacy HeHi! Could you please give your feedback about your rece…"
type textarea "Hello, this is Legacy HHi! Could you please give your feedback about your recen…"
type textarea "Hello, this is Legacy Hi! Could you please give your feedback about your recent…"
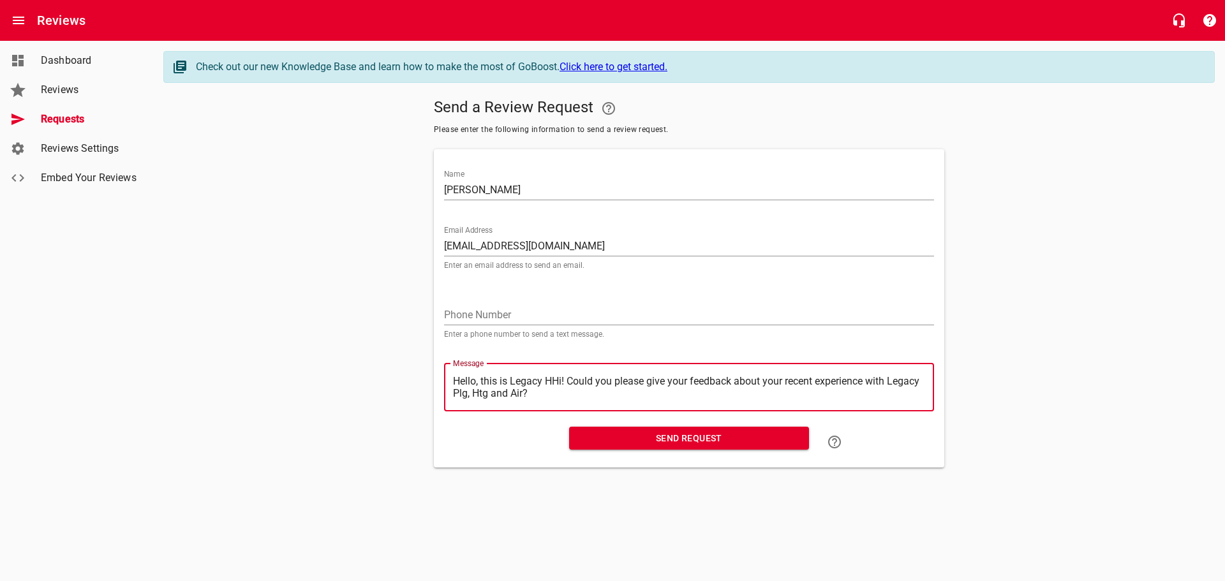
type textarea "Hello, this is Legacy Hi! Could you please give your feedback about your recent…"
type textarea "Hello, this is LegacyHi! Could you please give your feedback about your recent …"
type textarea "Hello, this is LegacHi! Could you please give your feedback about your recent e…"
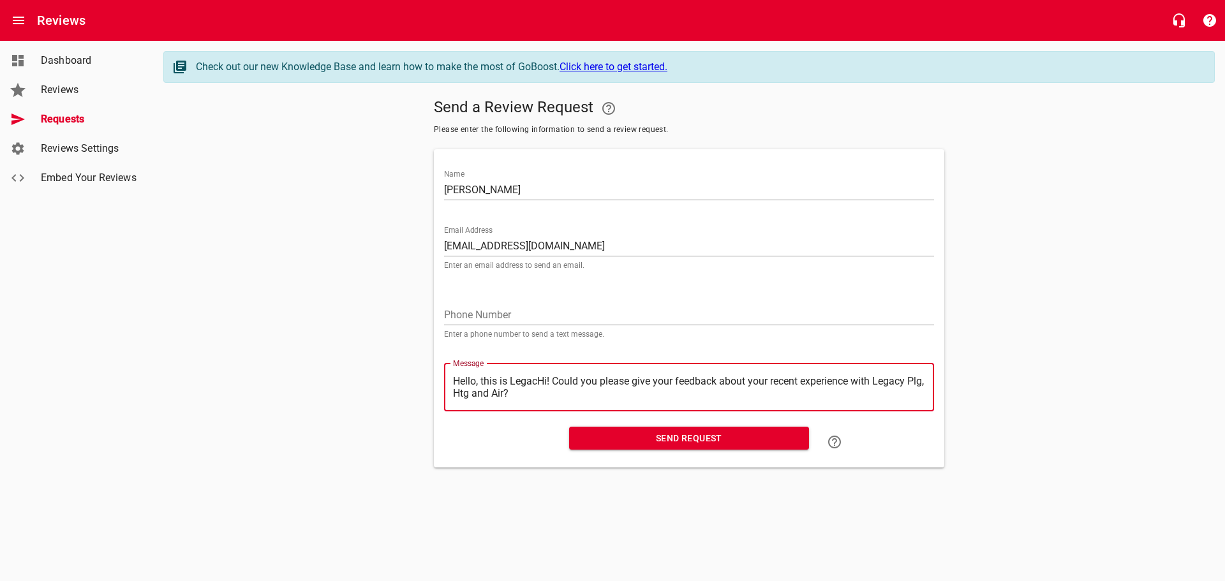
type textarea "Hello, this is LegaHi! Could you please give your feedback about your recent ex…"
type textarea "Hello, this is LegHi! Could you please give your feedback about your recent exp…"
type textarea "Hello, this is LeHi! Could you please give your feedback about your recent expe…"
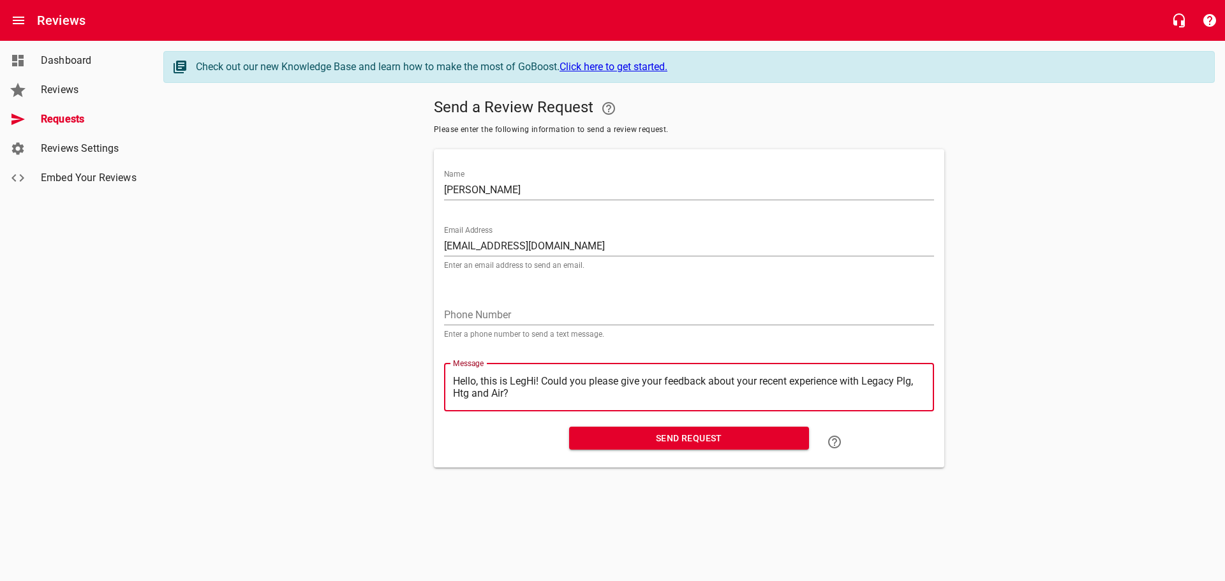
type textarea "Hello, this is LeHi! Could you please give your feedback about your recent expe…"
type textarea "Hello, this is LHi! Could you please give your feedback about your recent exper…"
type textarea "Hello, this is Hi! Could you please give your feedback about your recent experi…"
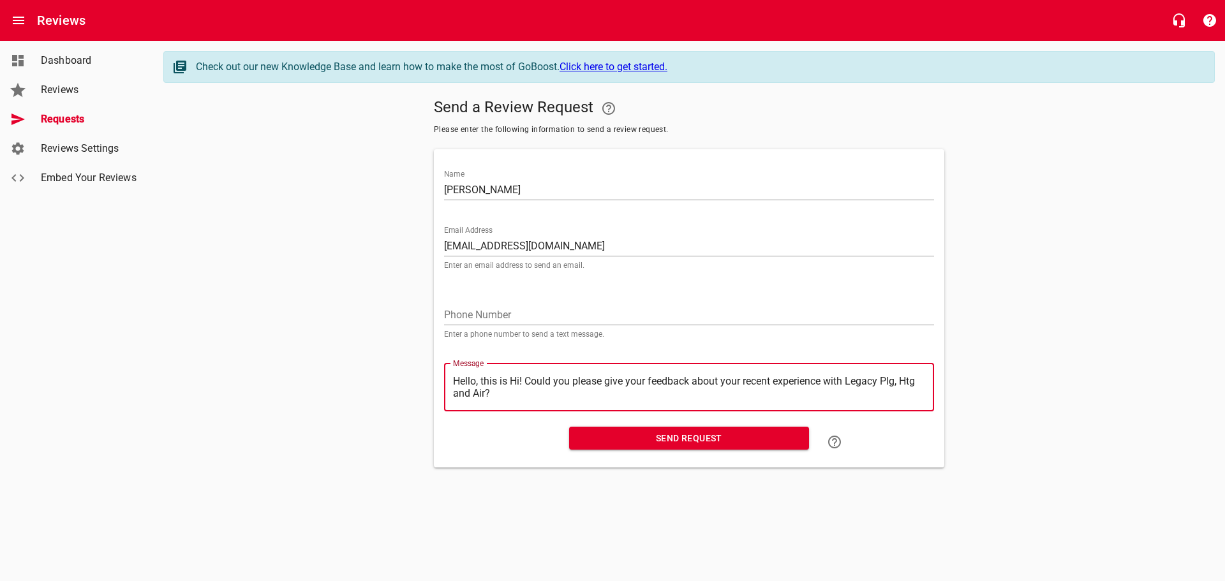
type textarea "Hello, this isHi! Could you please give your feedback about your recent experie…"
type textarea "Hello, this iHi! Could you please give your feedback about your recent experien…"
type textarea "Hello, this Hi! Could you please give your feedback about your recent experienc…"
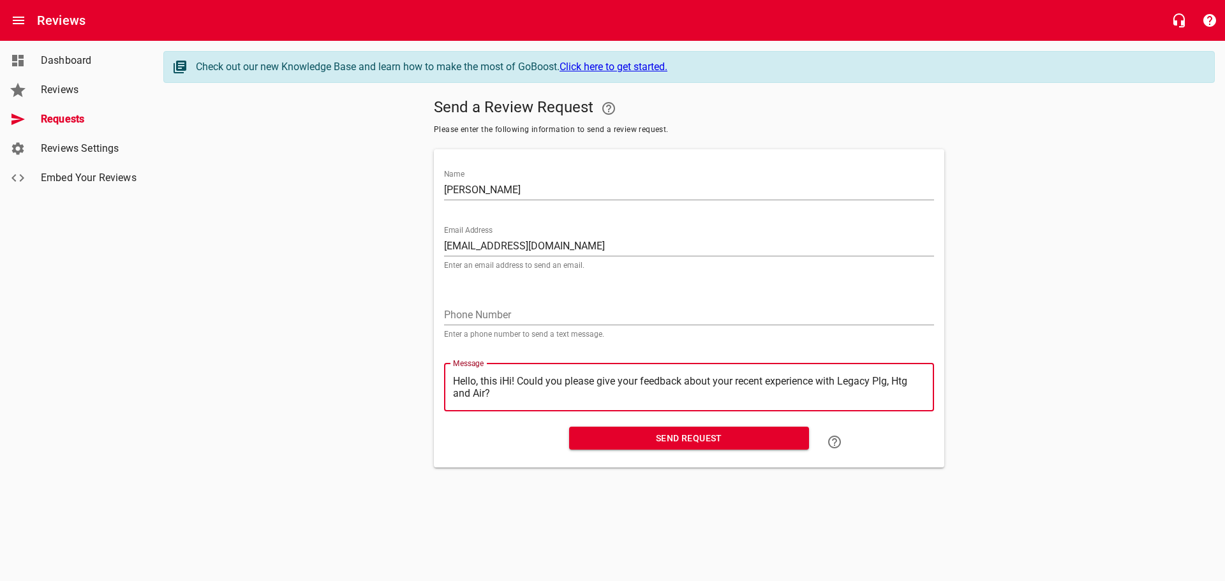
type textarea "Hello, this Hi! Could you please give your feedback about your recent experienc…"
type textarea "Hello, thisHi! Could you please give your feedback about your recent experience…"
type textarea "Hello, thiHi! Could you please give your feedback about your recent experience …"
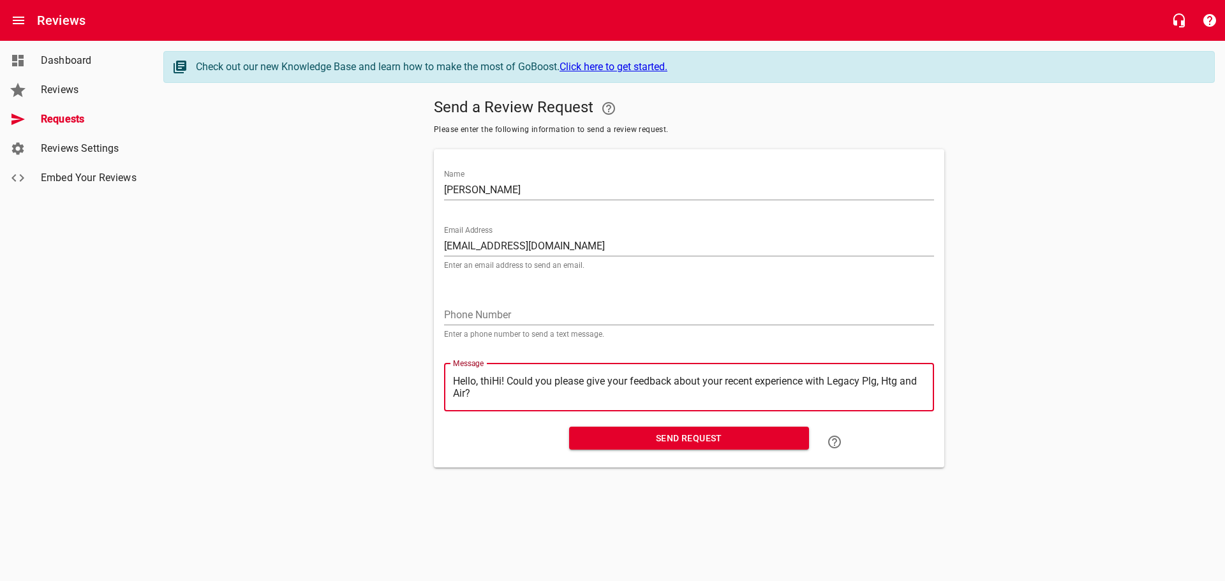
type textarea "Hello, thHi! Could you please give your feedback about your recent experience w…"
type textarea "Hello, tHi! Could you please give your feedback about your recent experience wi…"
type textarea "Hello, Hi! Could you please give your feedback about your recent experience wit…"
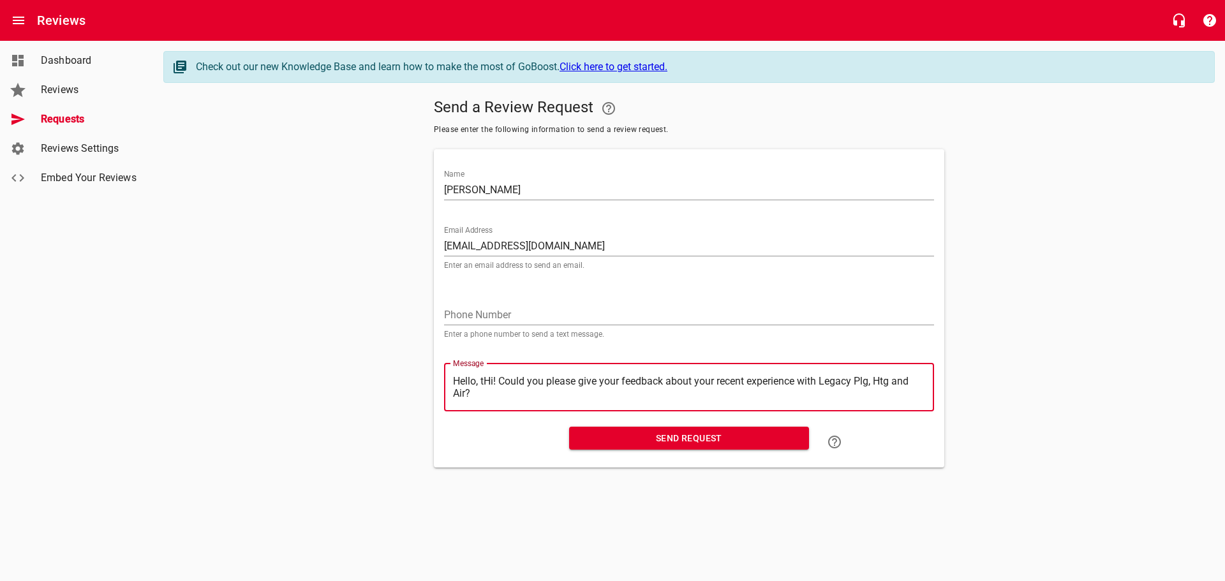
type textarea "Hello, Hi! Could you please give your feedback about your recent experience wit…"
type textarea "Hello,Hi! Could you please give your feedback about your recent experience with…"
type textarea "HelloHi! Could you please give your feedback about your recent experience with …"
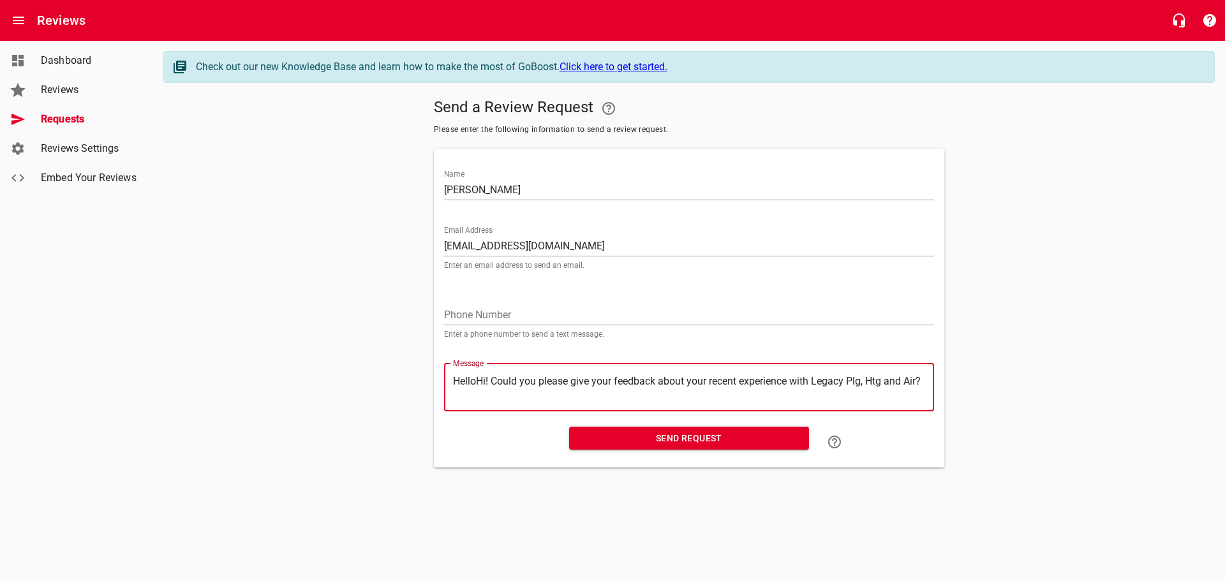
type textarea "HellHi! Could you please give your feedback about your recent experience with L…"
type textarea "HelHi! Could you please give your feedback about your recent experience with Le…"
type textarea "HeHi! Could you please give your feedback about your recent experience with Leg…"
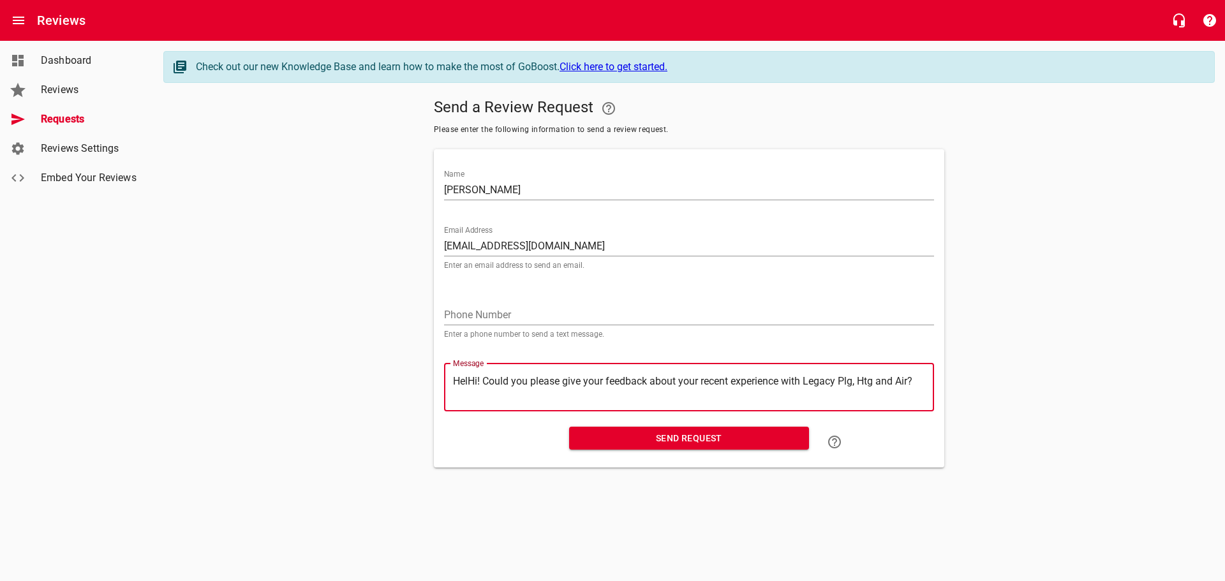
type textarea "HeHi! Could you please give your feedback about your recent experience with Leg…"
type textarea "HHi! Could you please give your feedback about your recent experience with Lega…"
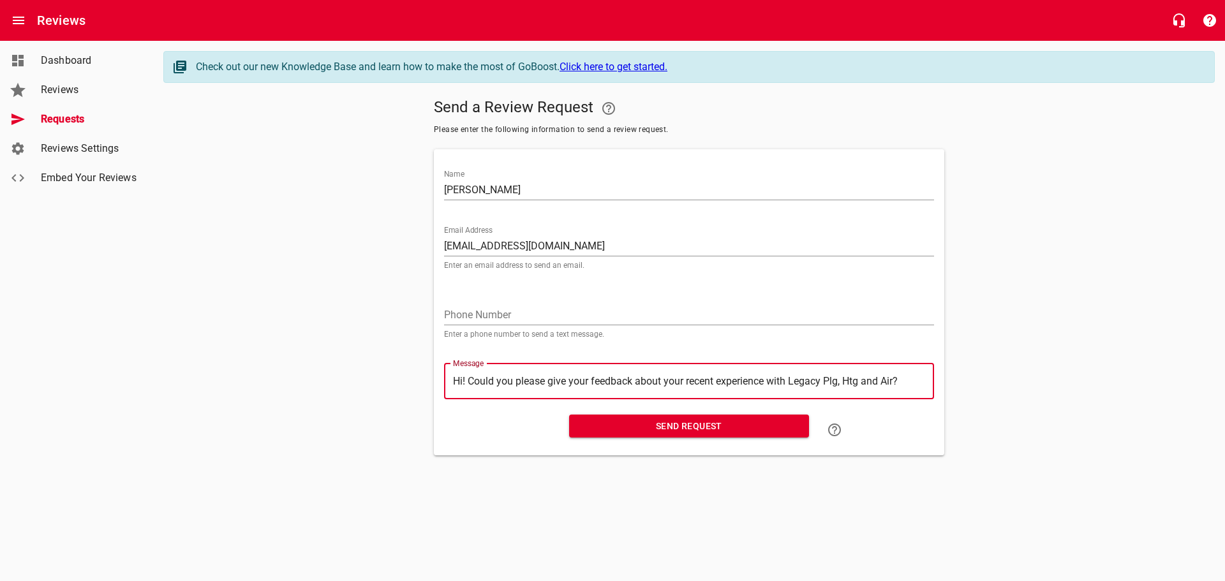
click at [672, 423] on span "Send Request" at bounding box center [688, 426] width 219 height 16
